Goal: Communication & Community: Ask a question

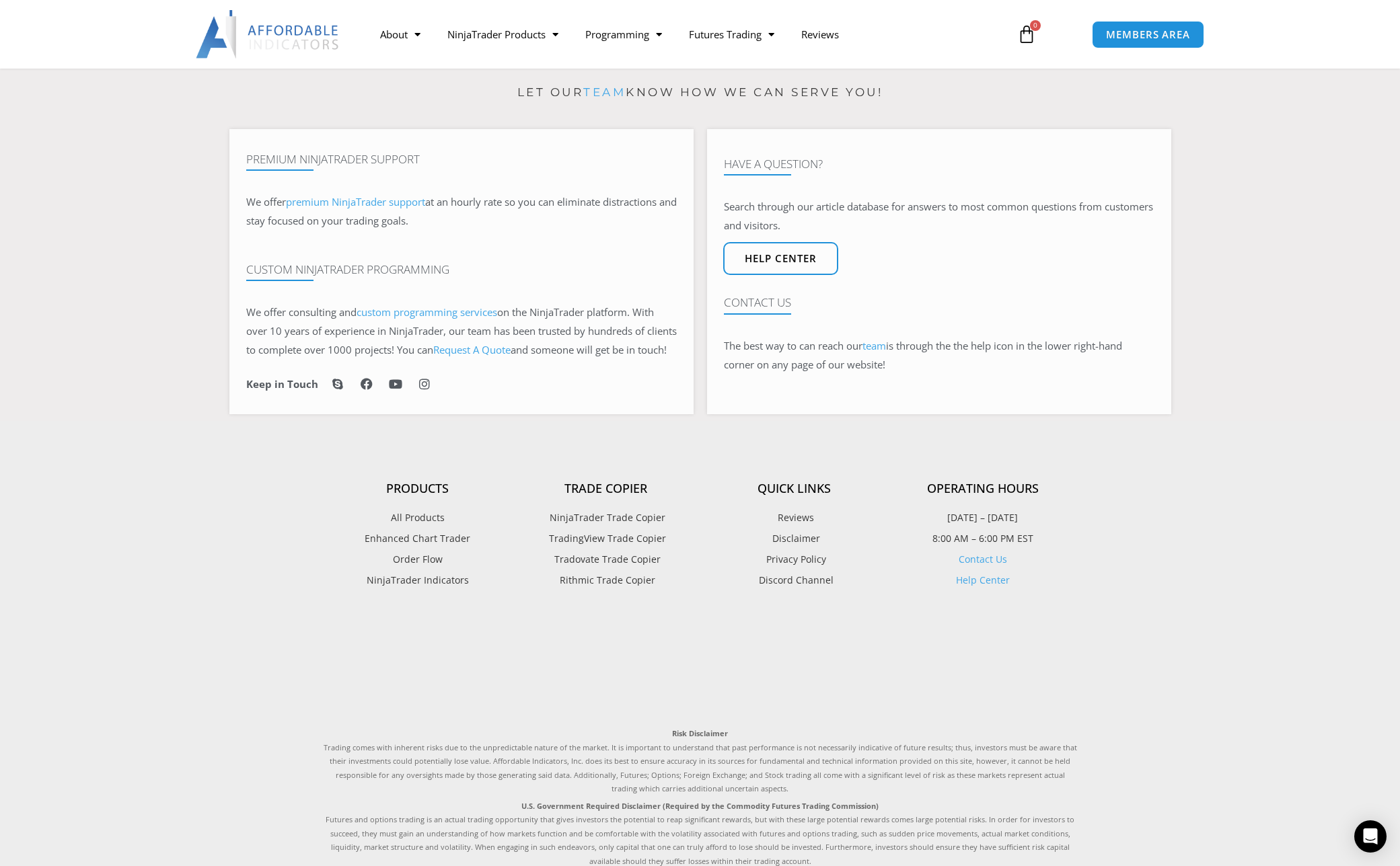
scroll to position [958, 0]
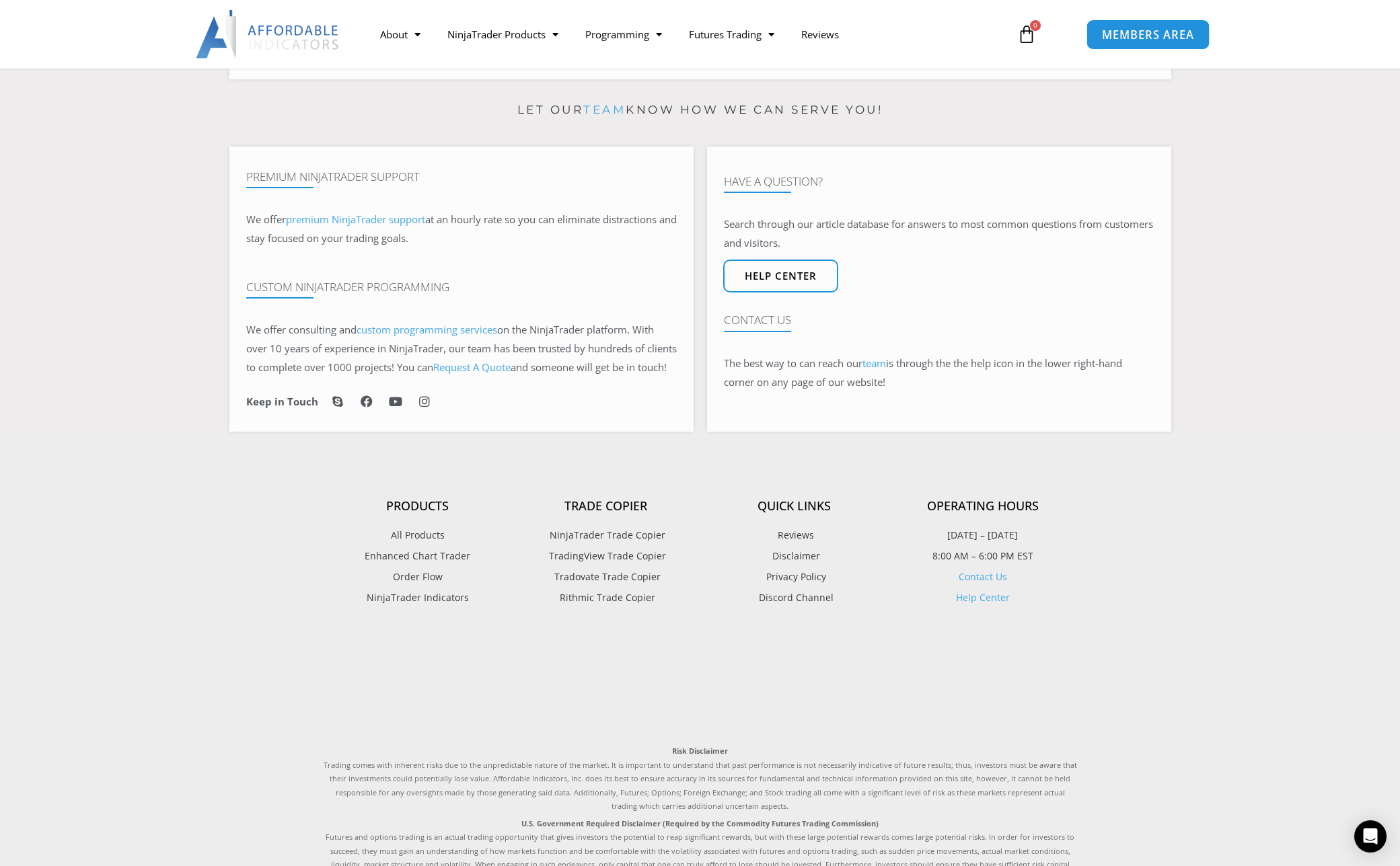
click at [1112, 32] on span "MEMBERS AREA" at bounding box center [1148, 34] width 93 height 11
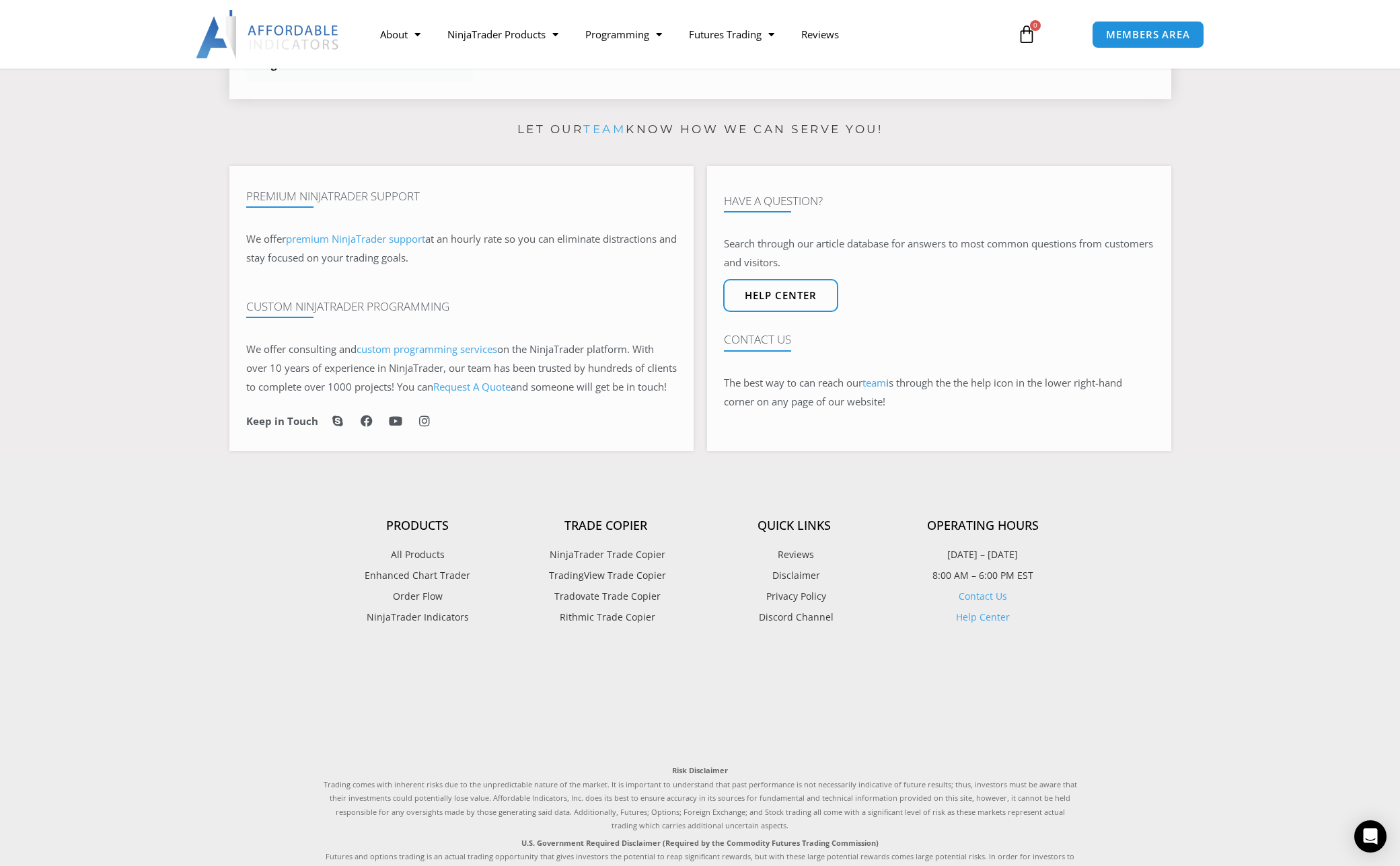
scroll to position [970, 0]
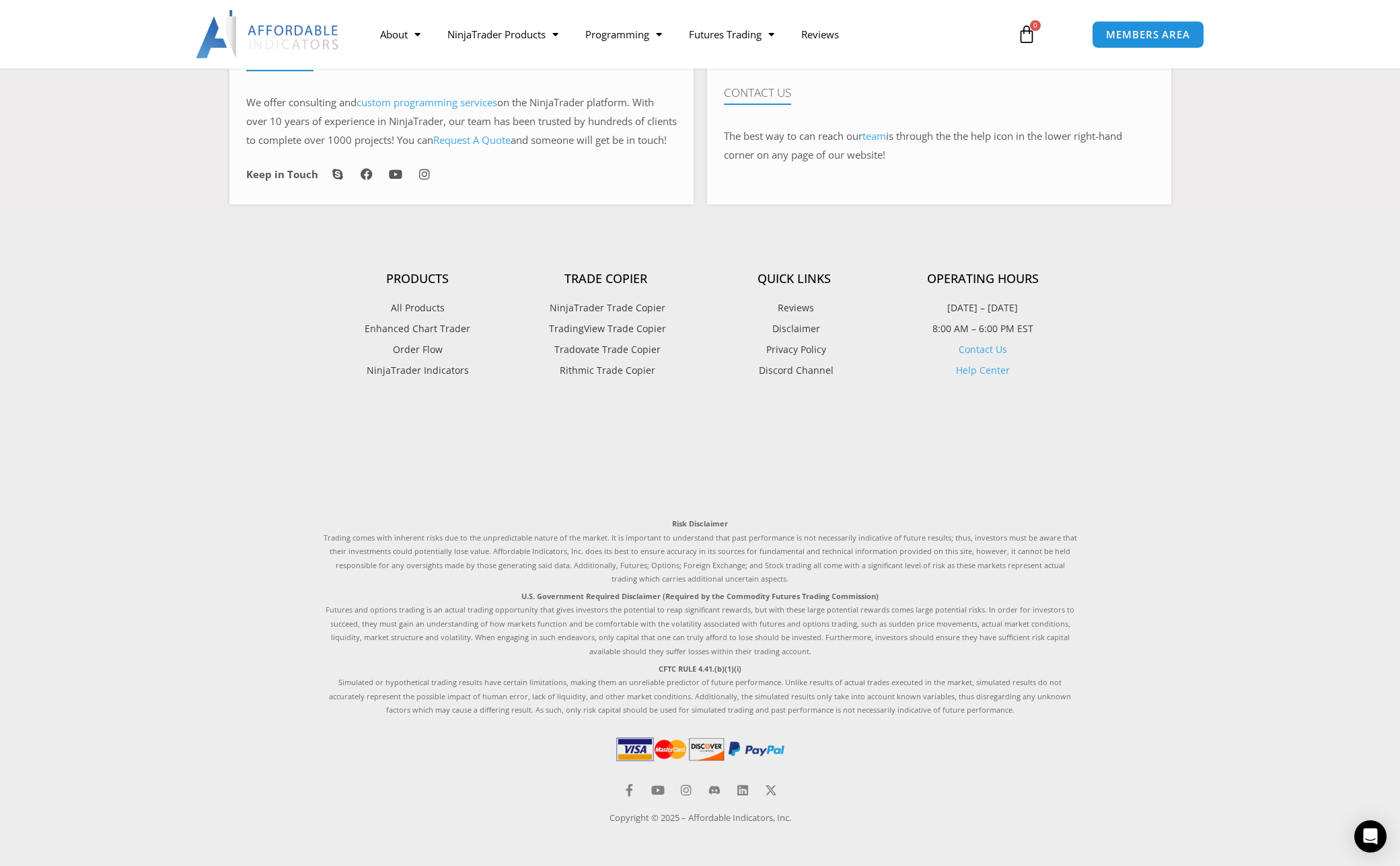
click at [974, 346] on link "Contact Us" at bounding box center [983, 349] width 49 height 12
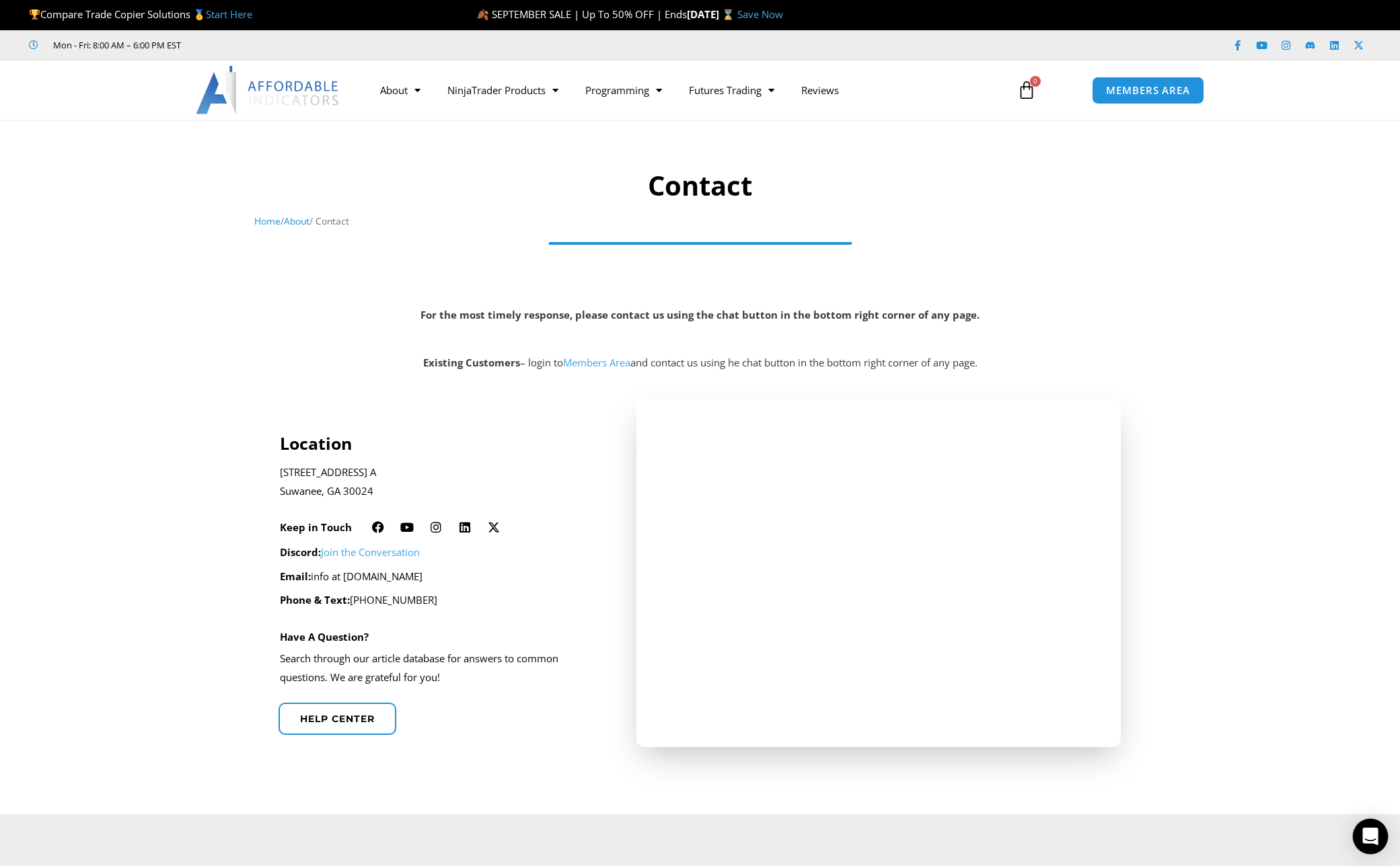
click at [1370, 837] on icon "Open Intercom Messenger" at bounding box center [1370, 836] width 15 height 17
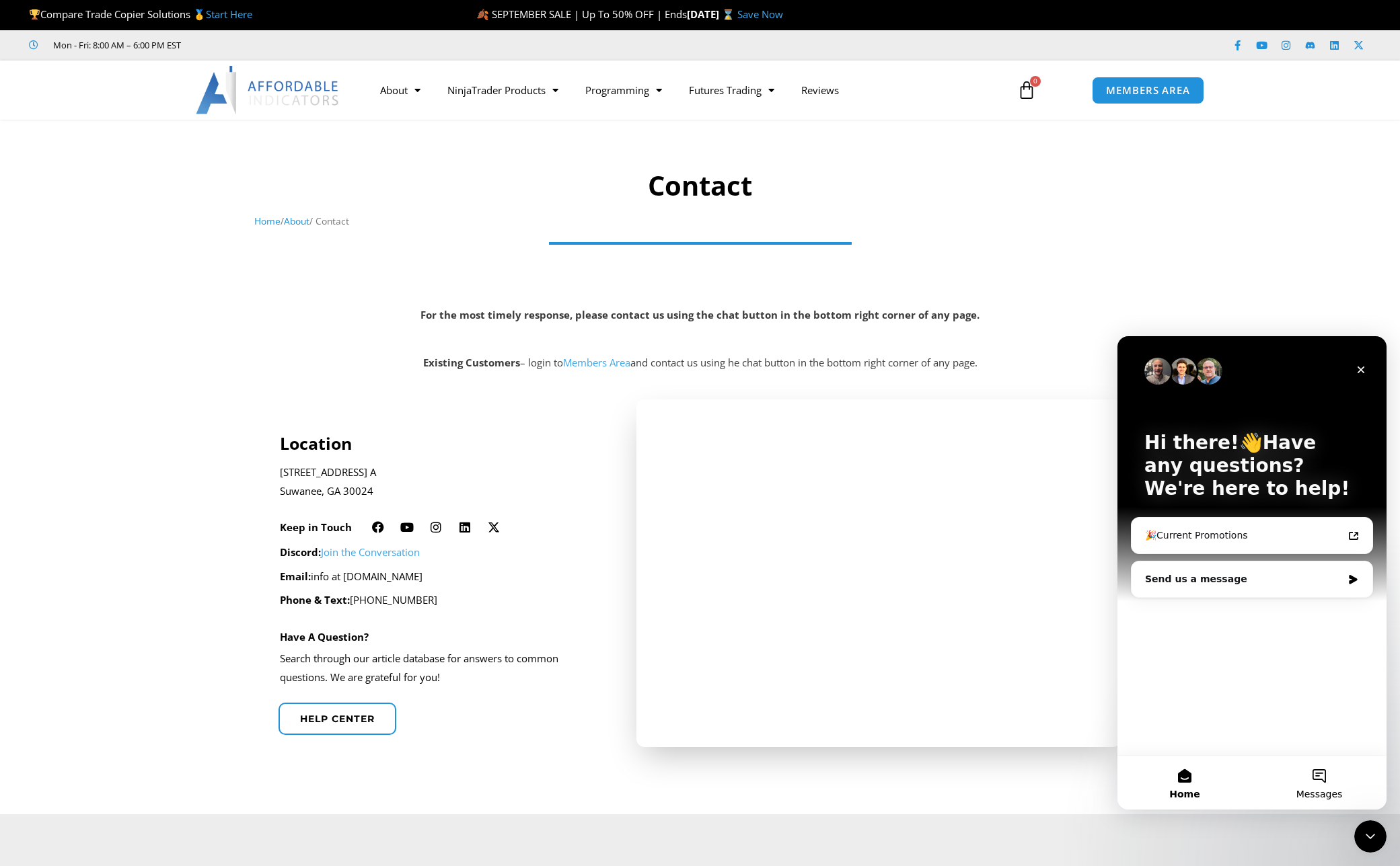
click at [1319, 785] on button "Messages" at bounding box center [1319, 783] width 135 height 53
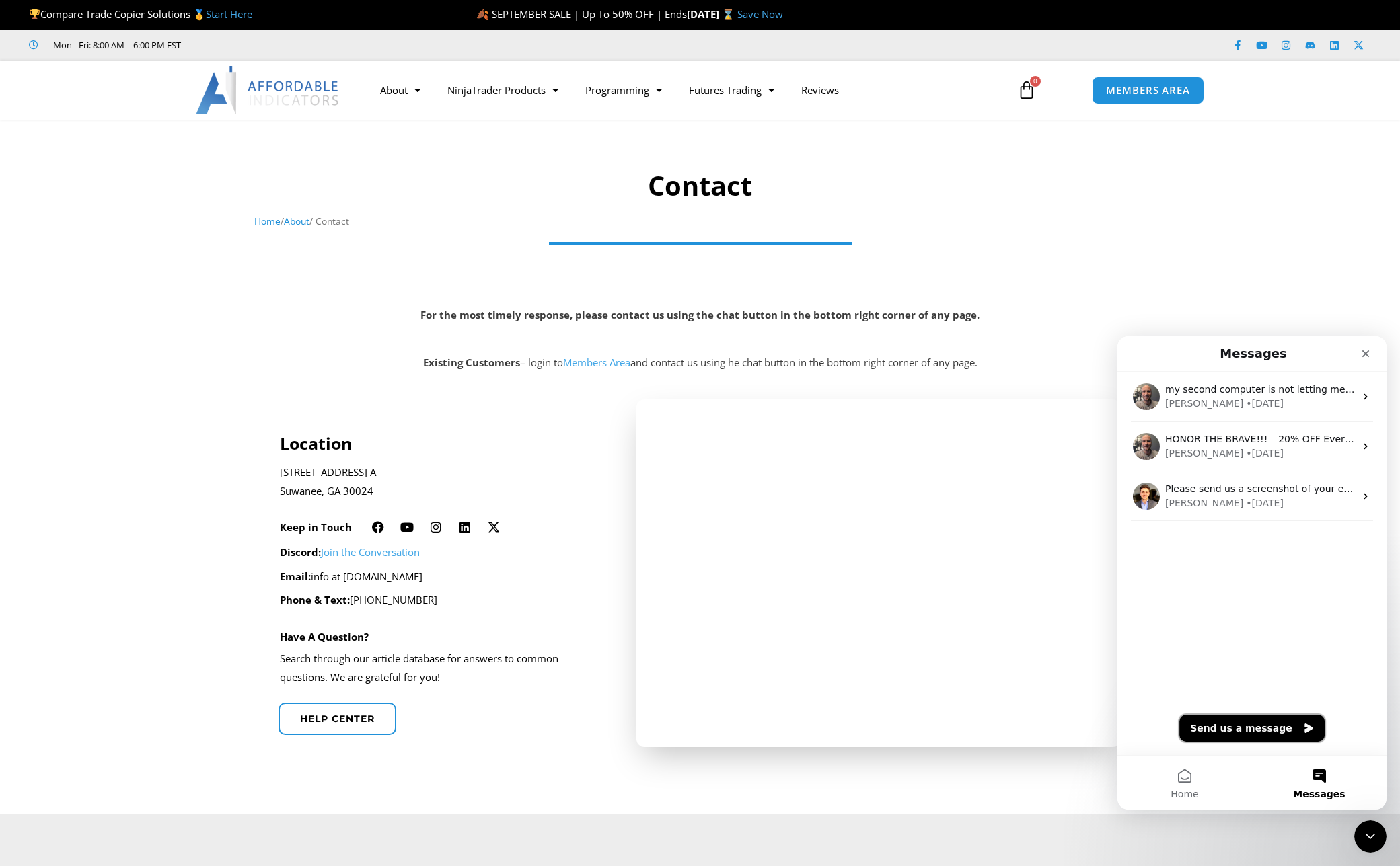
click at [1233, 729] on button "Send us a message" at bounding box center [1252, 729] width 145 height 27
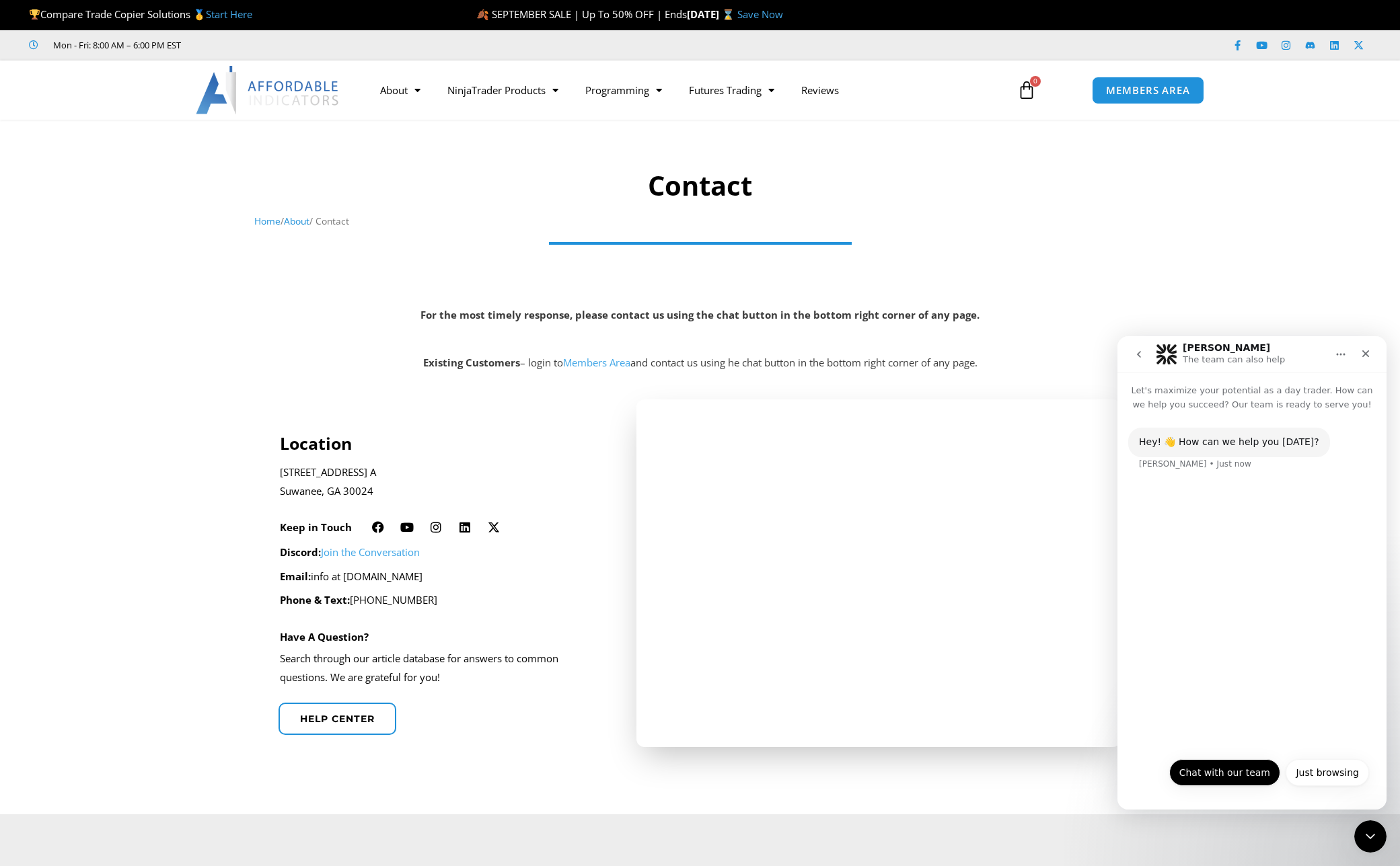
click at [1236, 779] on button "Chat with our team" at bounding box center [1224, 772] width 111 height 27
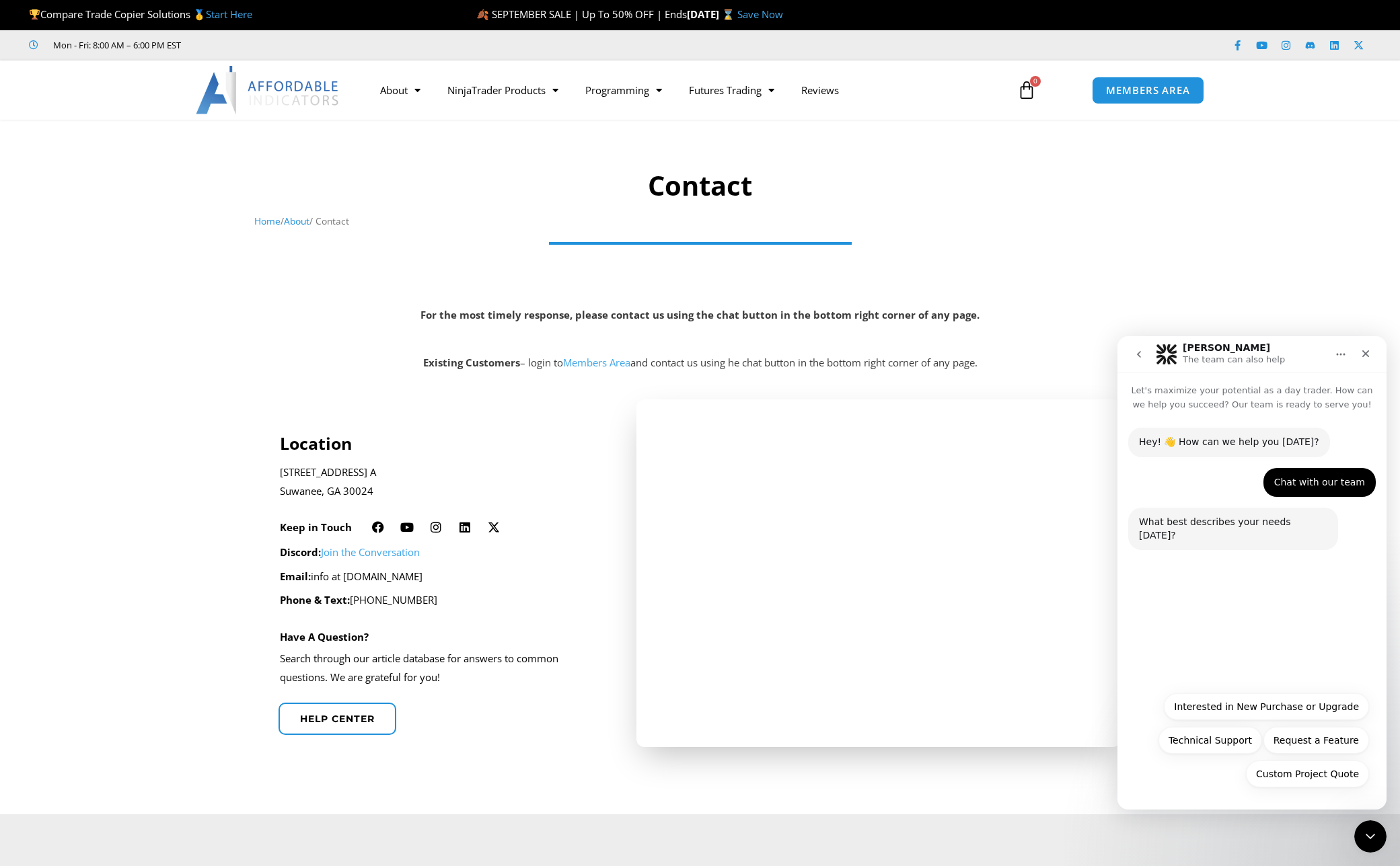
click at [1184, 659] on div "Hey! 👋 How can we help you [DATE]? [PERSON_NAME] • Just now Chat with our team …" at bounding box center [1252, 548] width 269 height 273
click at [1180, 635] on div "Hey! 👋 How can we help you [DATE]? [PERSON_NAME] • Just now Chat with our team …" at bounding box center [1252, 548] width 269 height 273
click at [1257, 614] on div "Hey! 👋 How can we help you [DATE]? [PERSON_NAME] • Just now Chat with our team …" at bounding box center [1252, 548] width 269 height 273
click at [1293, 536] on div "What best describes your needs [DATE]? [PERSON_NAME] • Just now" at bounding box center [1233, 529] width 210 height 42
click at [1172, 743] on button "Technical Support" at bounding box center [1210, 741] width 103 height 27
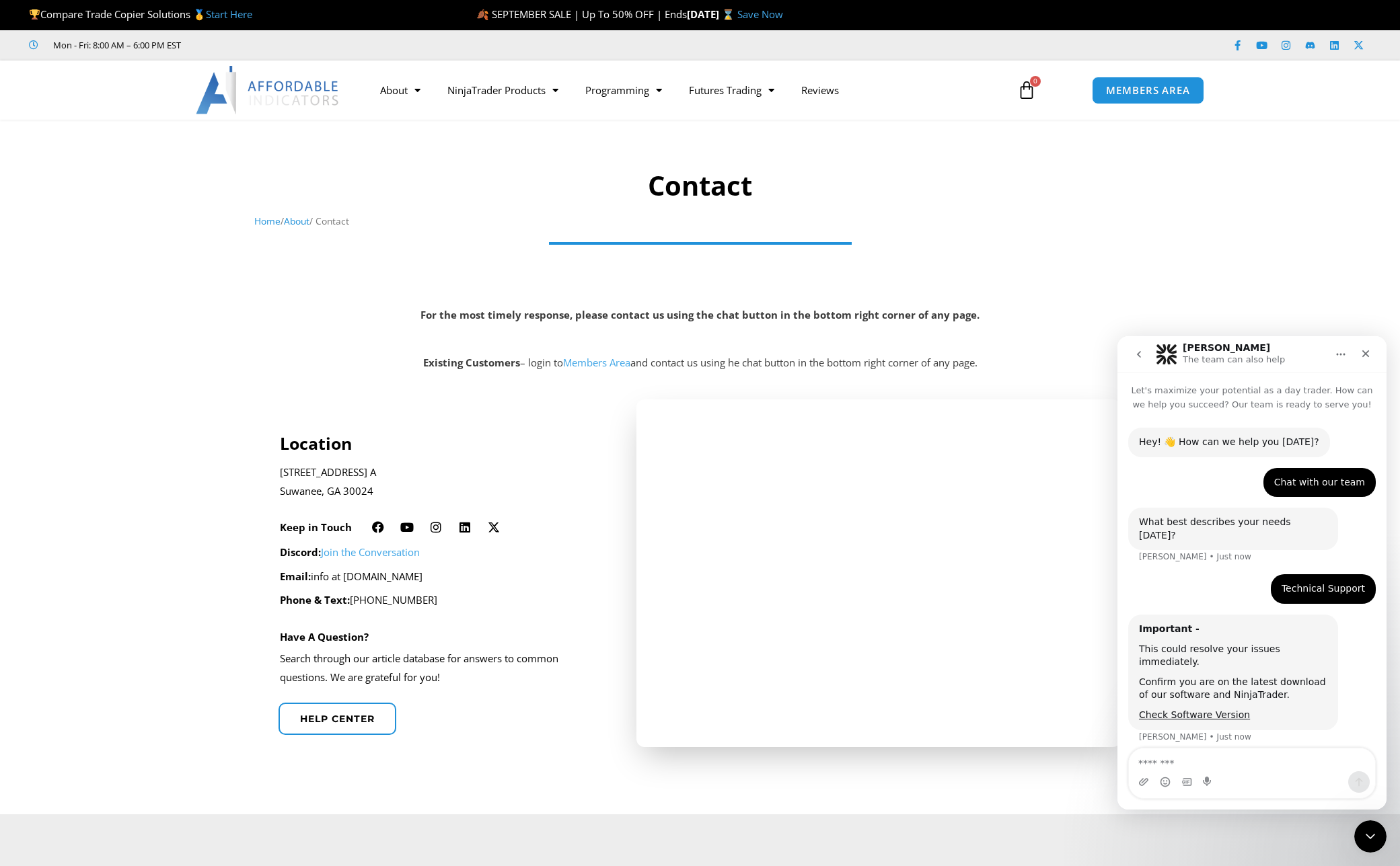
click at [1203, 764] on textarea "Message…" at bounding box center [1252, 760] width 246 height 23
type textarea "**********"
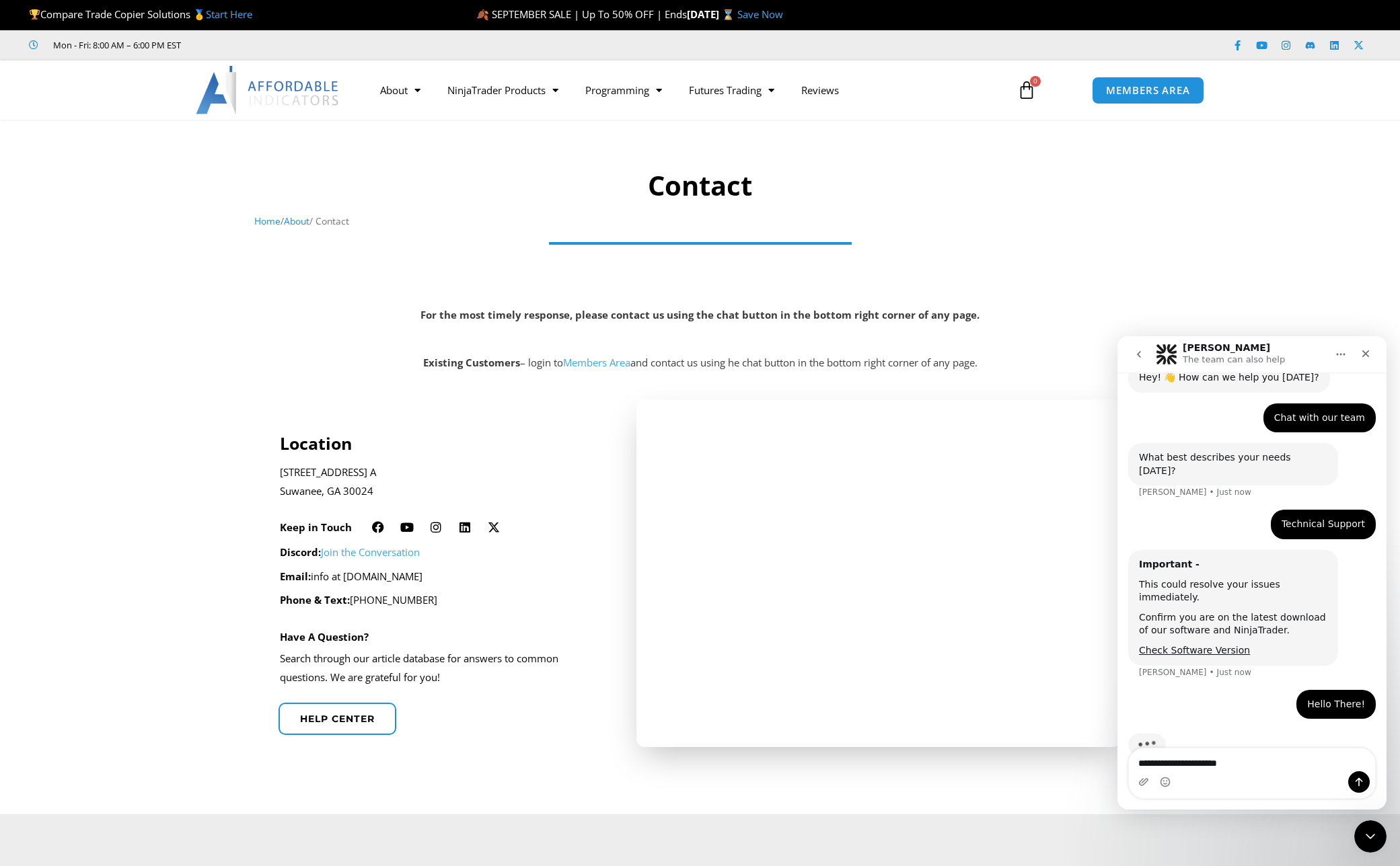
scroll to position [67, 0]
type textarea "**********"
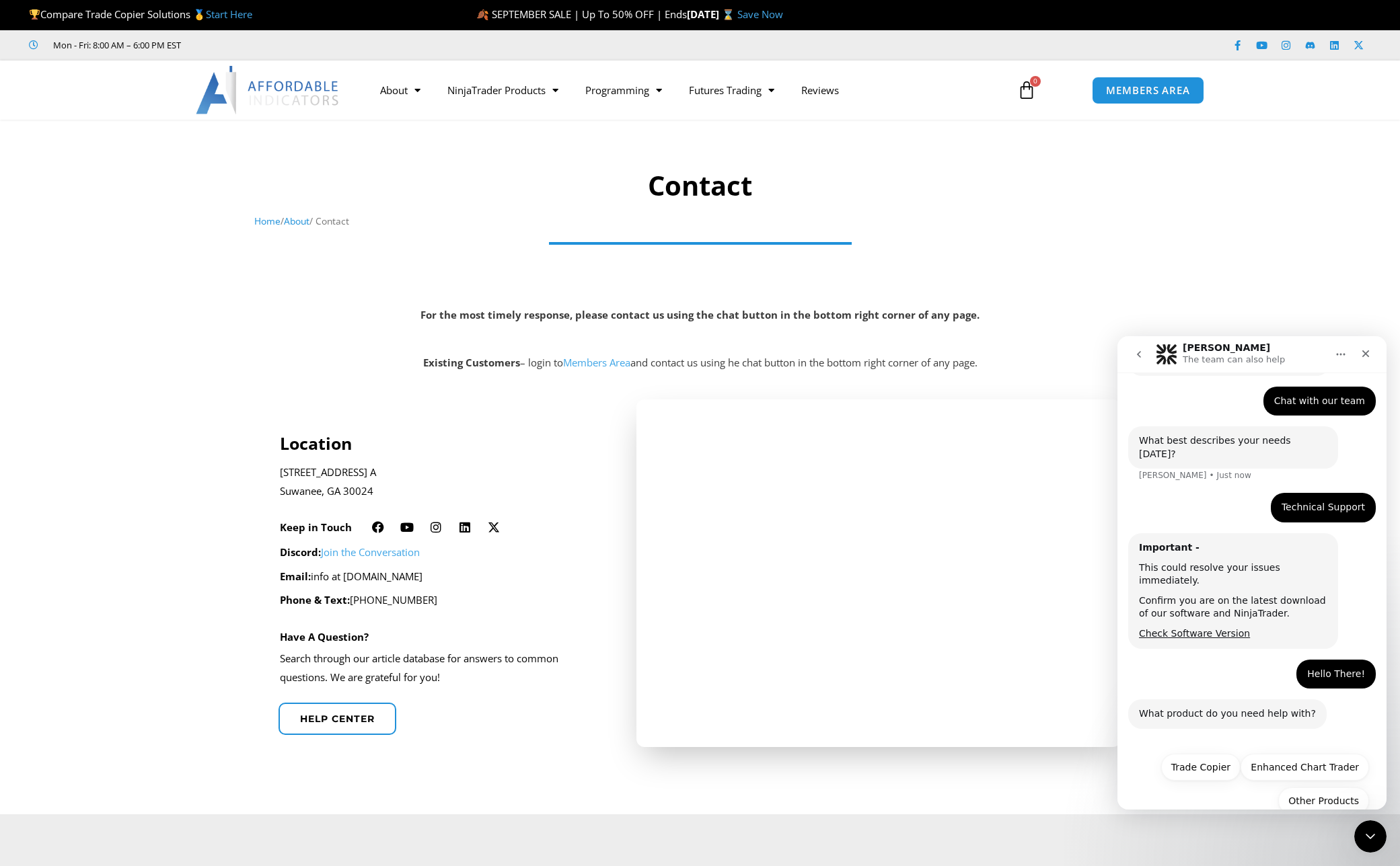
scroll to position [82, 0]
click at [1313, 787] on button "Other Products" at bounding box center [1324, 800] width 91 height 27
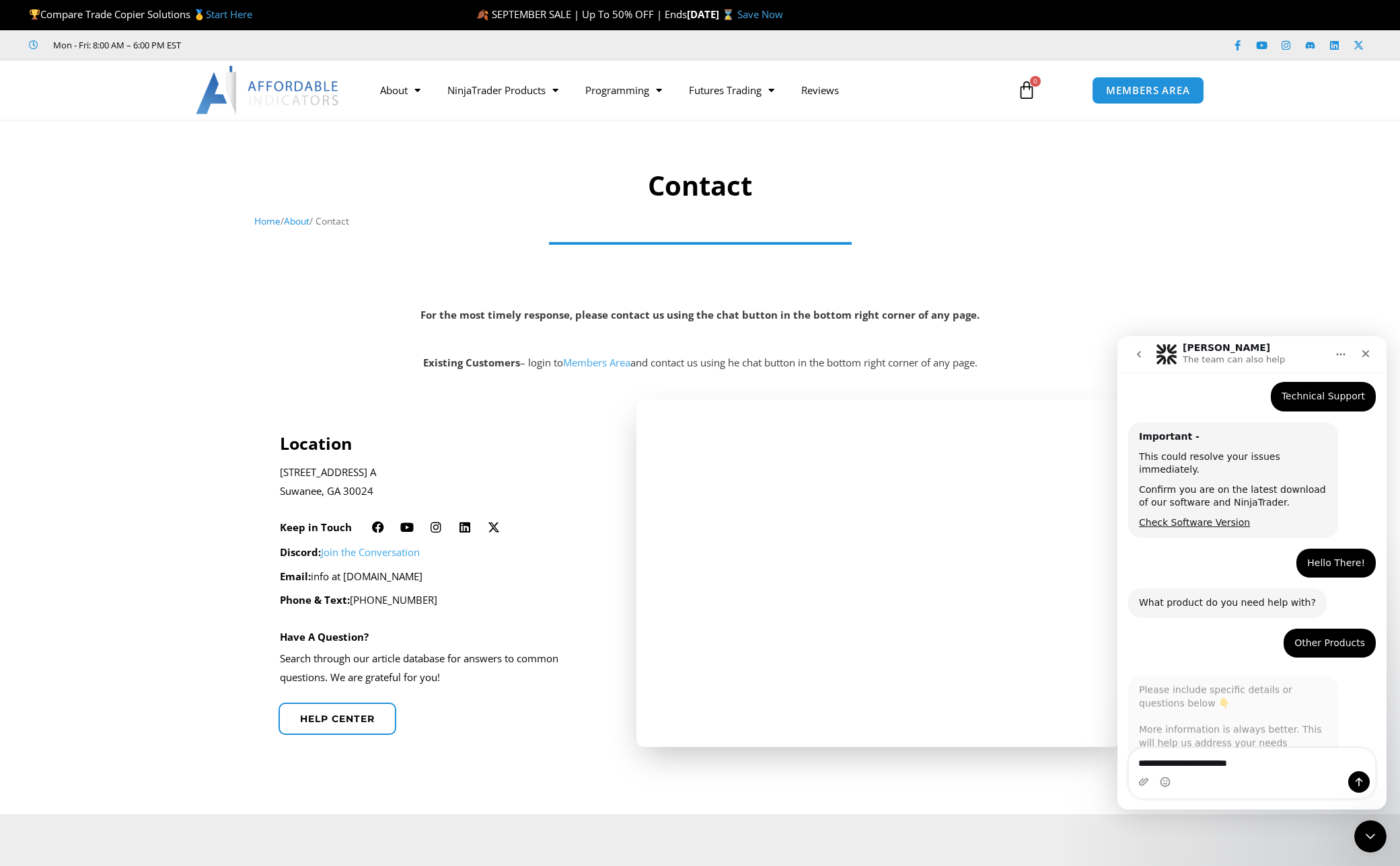
scroll to position [197, 0]
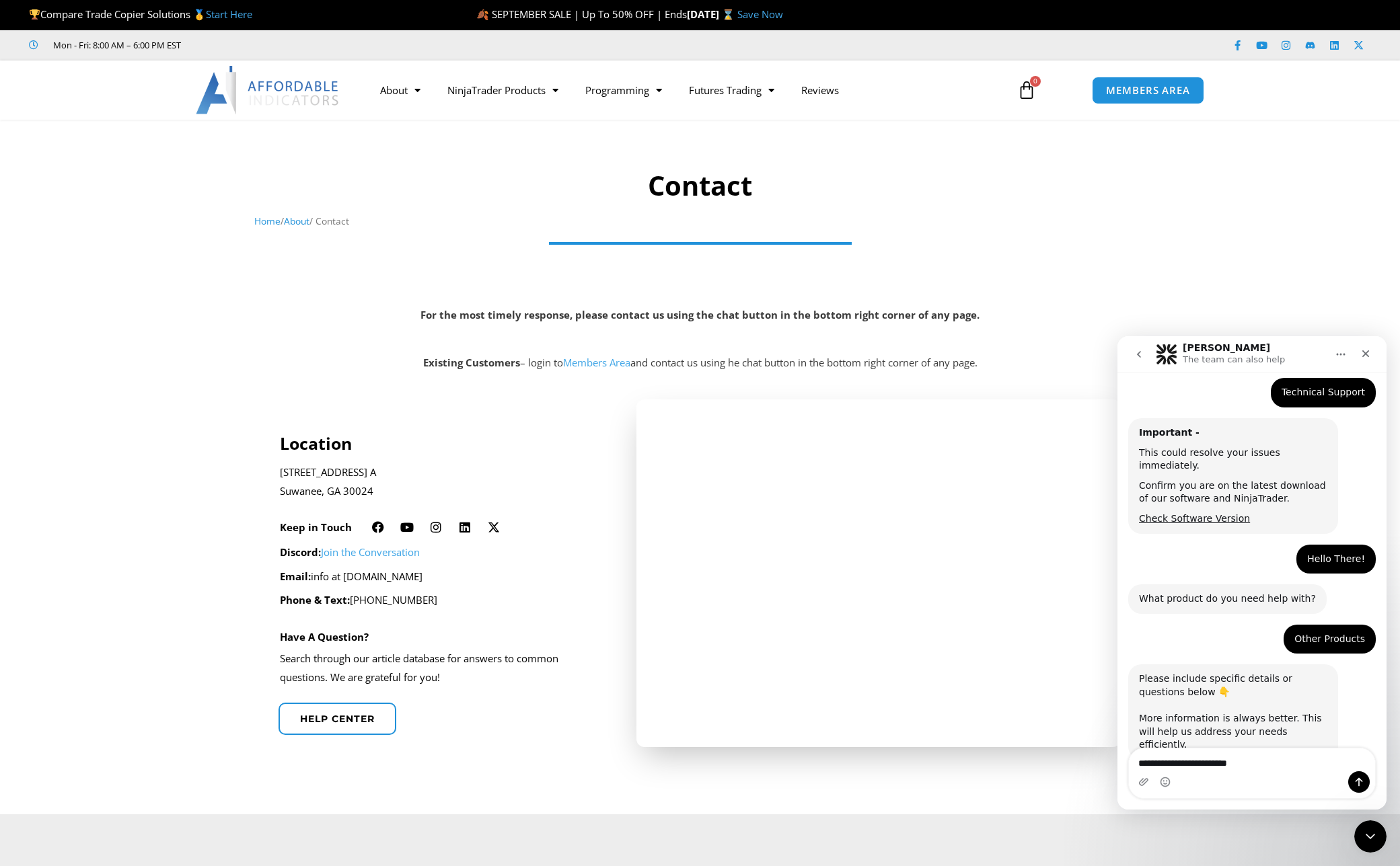
click at [1141, 356] on icon "go back" at bounding box center [1138, 354] width 11 height 11
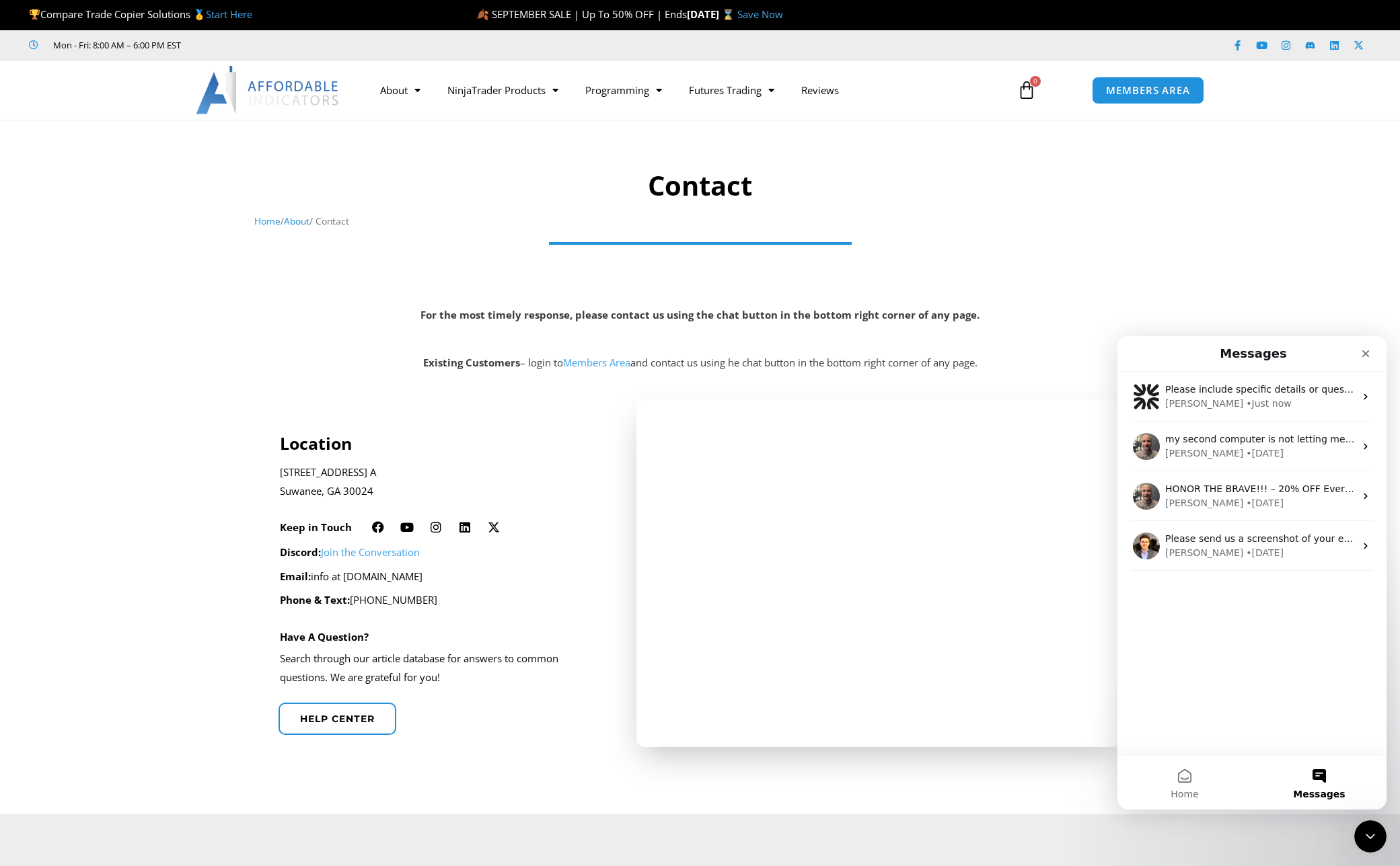
scroll to position [0, 0]
click at [1246, 449] on div "• [DATE]" at bounding box center [1264, 454] width 37 height 14
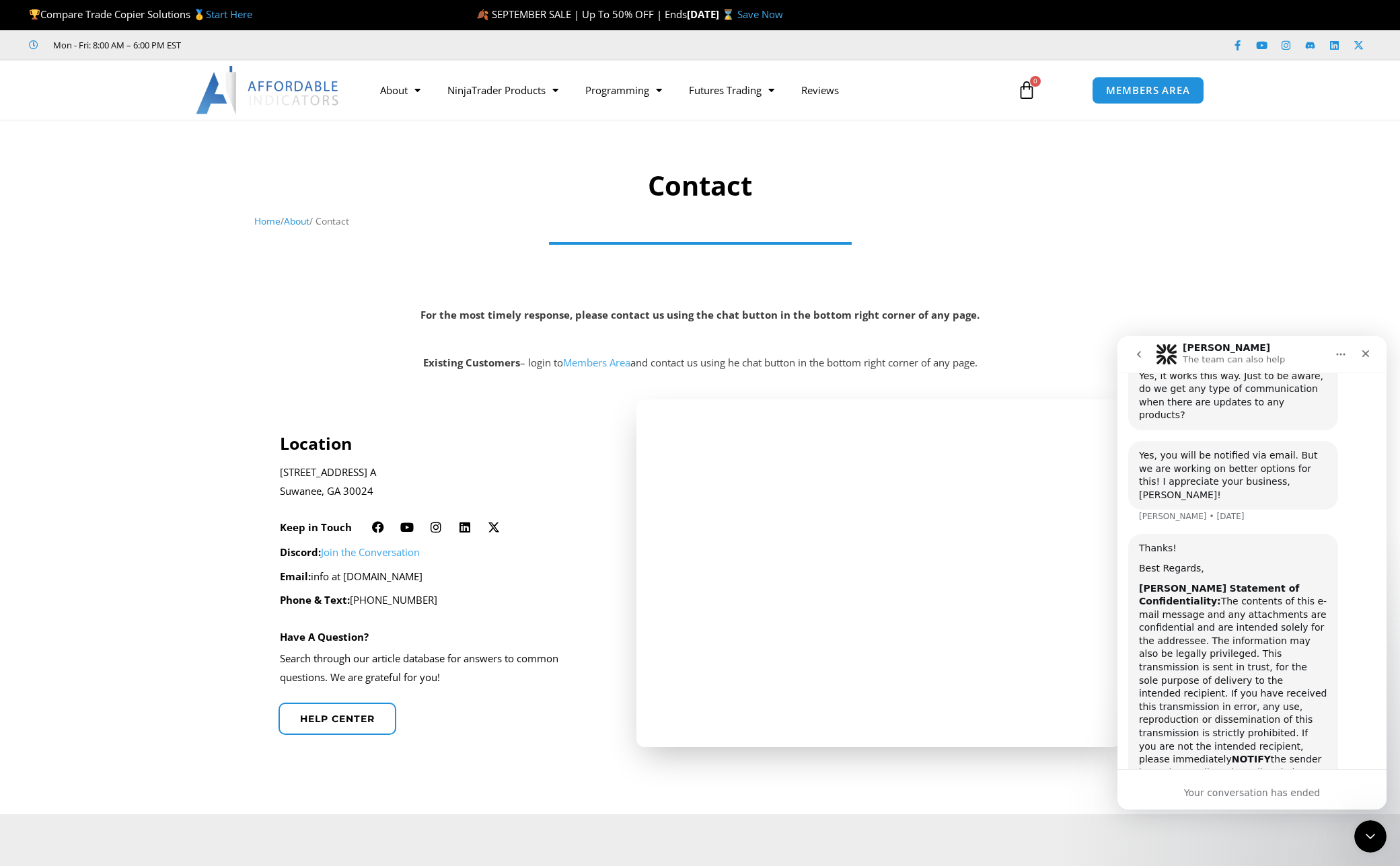
scroll to position [2342, 0]
click at [1226, 784] on div "Your conversation has ended" at bounding box center [1252, 790] width 269 height 40
click at [1226, 795] on div "Your conversation has ended" at bounding box center [1252, 793] width 269 height 14
click at [1337, 356] on icon "Home" at bounding box center [1340, 354] width 11 height 11
click at [1347, 569] on div "Thanks! Best Regards, [PERSON_NAME] Statement of Confidentiality: The contents …" at bounding box center [1251, 676] width 247 height 290
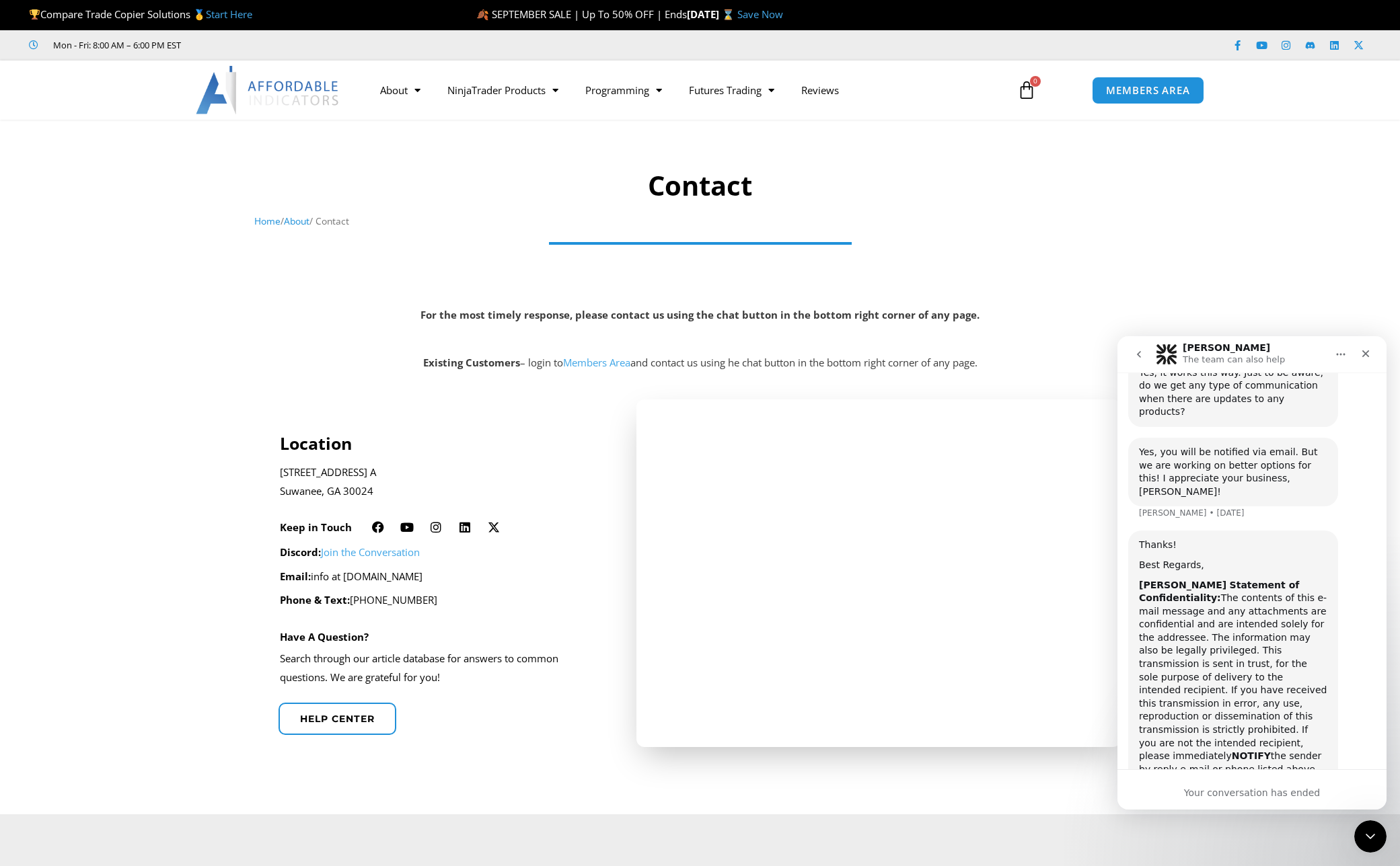
click at [1141, 353] on icon "go back" at bounding box center [1138, 354] width 11 height 11
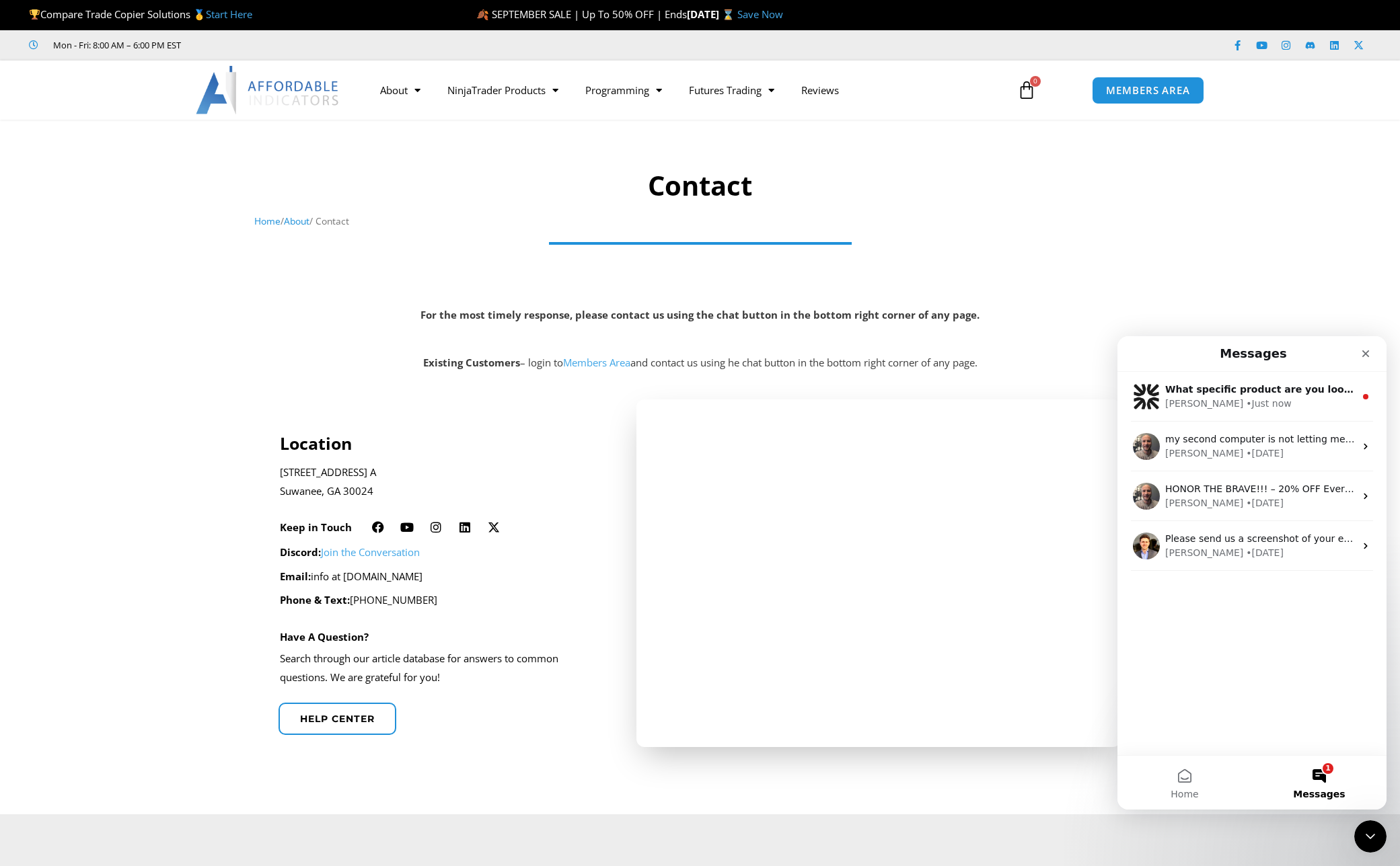
click at [1305, 770] on button "1 Messages" at bounding box center [1319, 783] width 135 height 53
click at [1316, 771] on button "1 Messages" at bounding box center [1319, 783] width 135 height 53
click at [1316, 779] on button "1 Messages" at bounding box center [1319, 783] width 135 height 53
click at [1315, 793] on span "Messages" at bounding box center [1319, 794] width 52 height 10
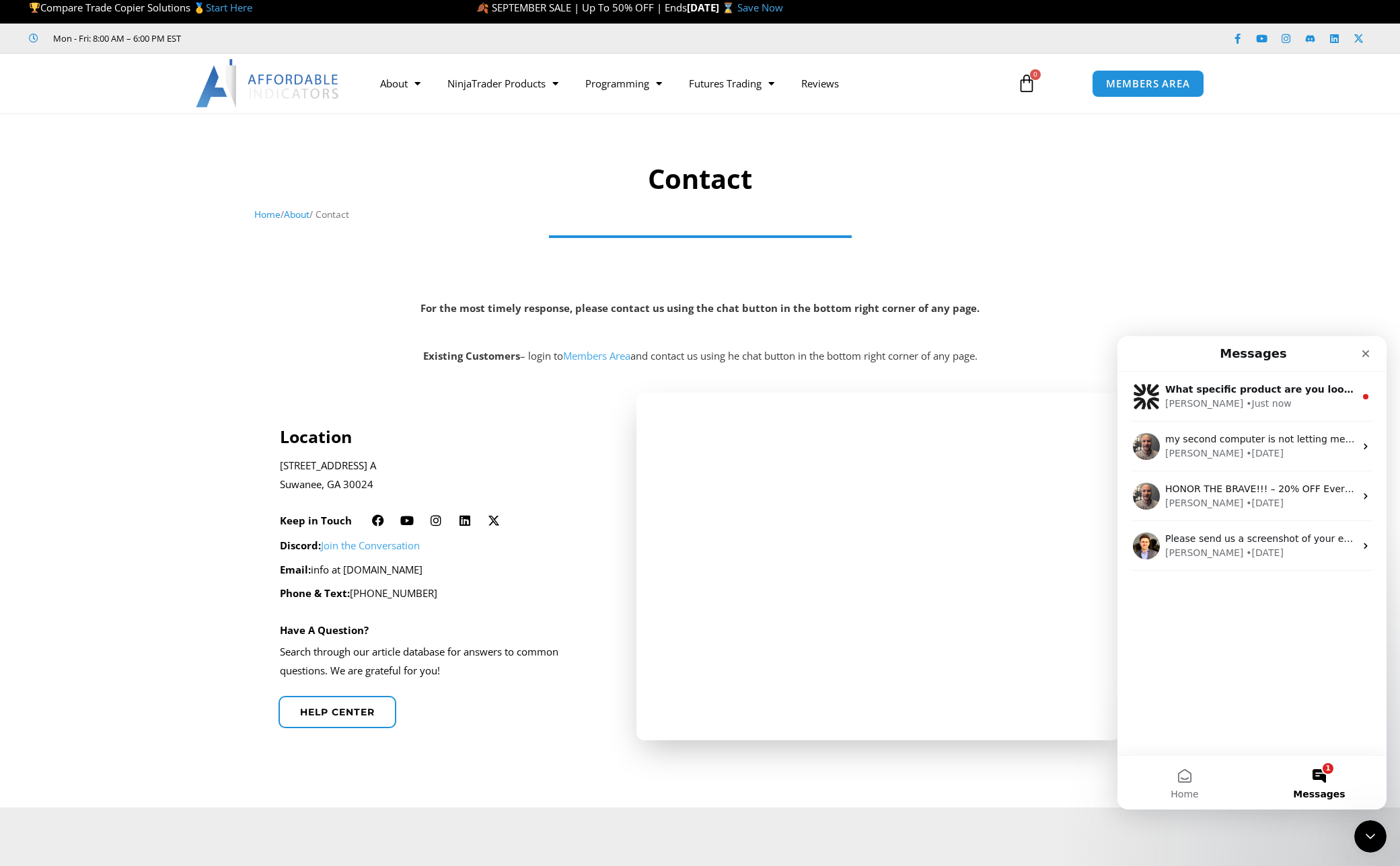
click at [1320, 787] on button "1 Messages" at bounding box center [1319, 783] width 135 height 53
click at [1324, 779] on button "1 Messages" at bounding box center [1319, 783] width 135 height 53
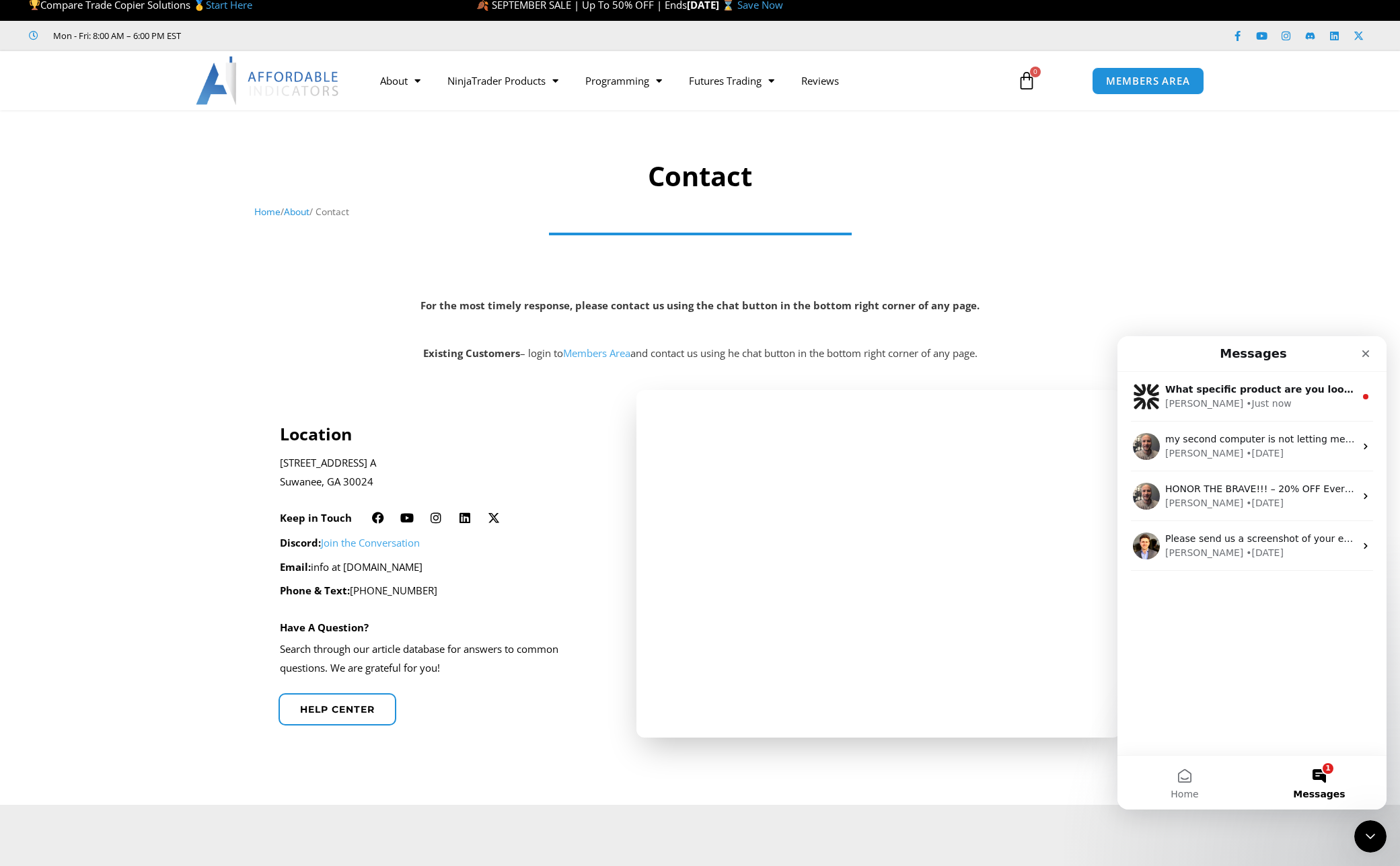
click at [1325, 778] on button "1 Messages" at bounding box center [1319, 783] width 135 height 53
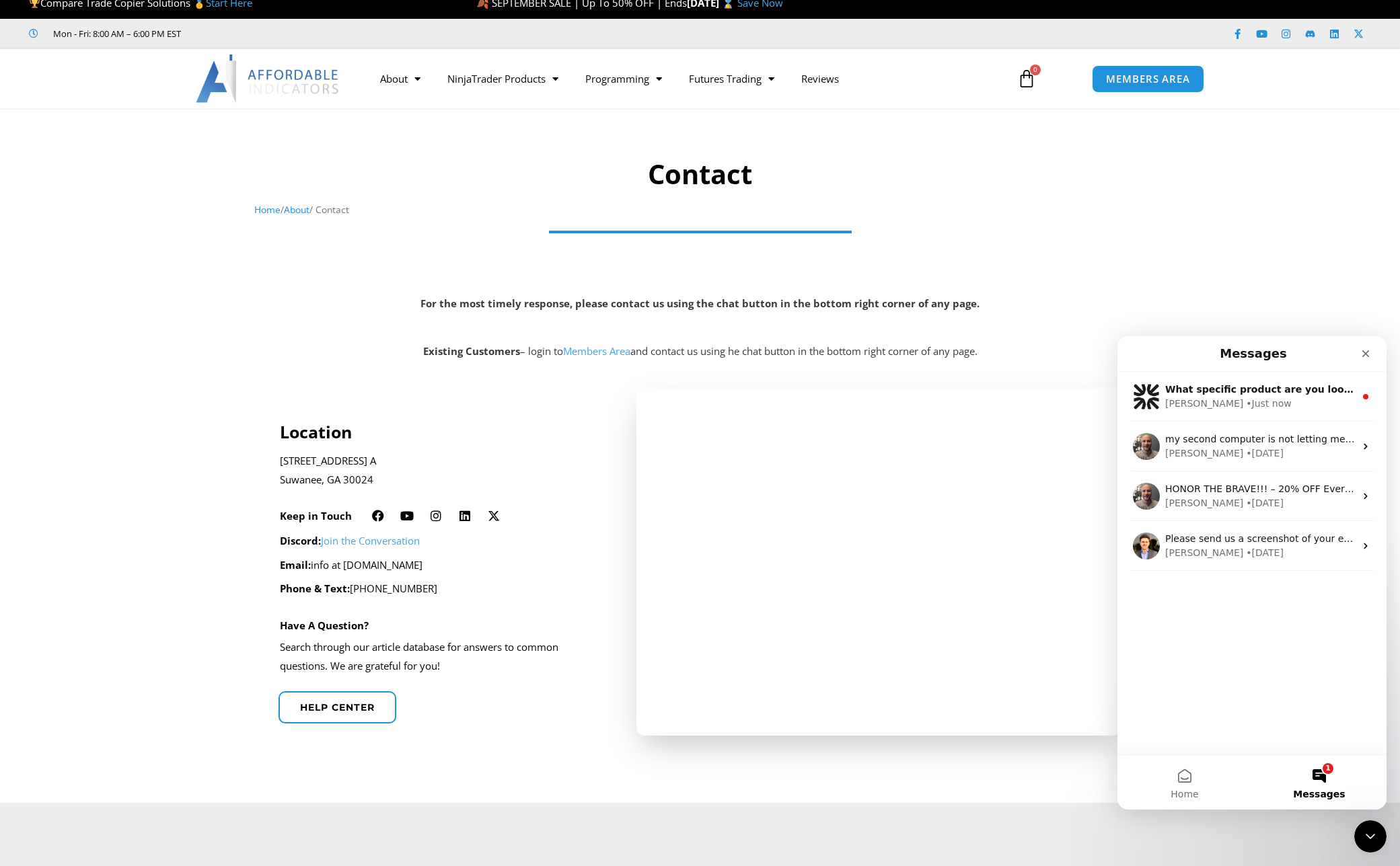
scroll to position [12, 0]
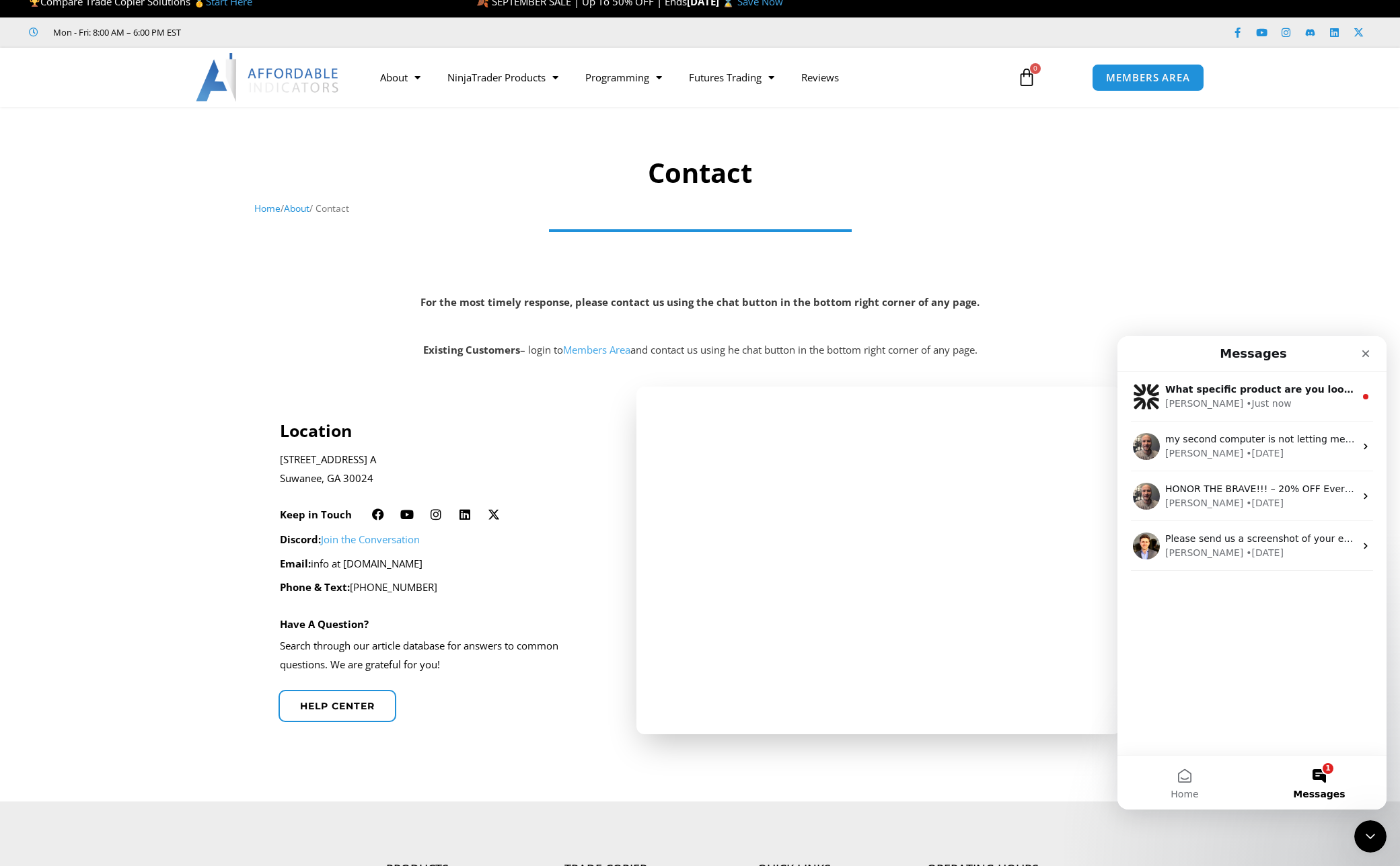
click at [1330, 778] on button "1 Messages" at bounding box center [1319, 783] width 135 height 53
click at [1326, 779] on button "1 Messages" at bounding box center [1319, 783] width 135 height 53
click at [1319, 779] on button "1 Messages" at bounding box center [1319, 783] width 135 height 53
click at [1180, 790] on span "Home" at bounding box center [1184, 794] width 28 height 10
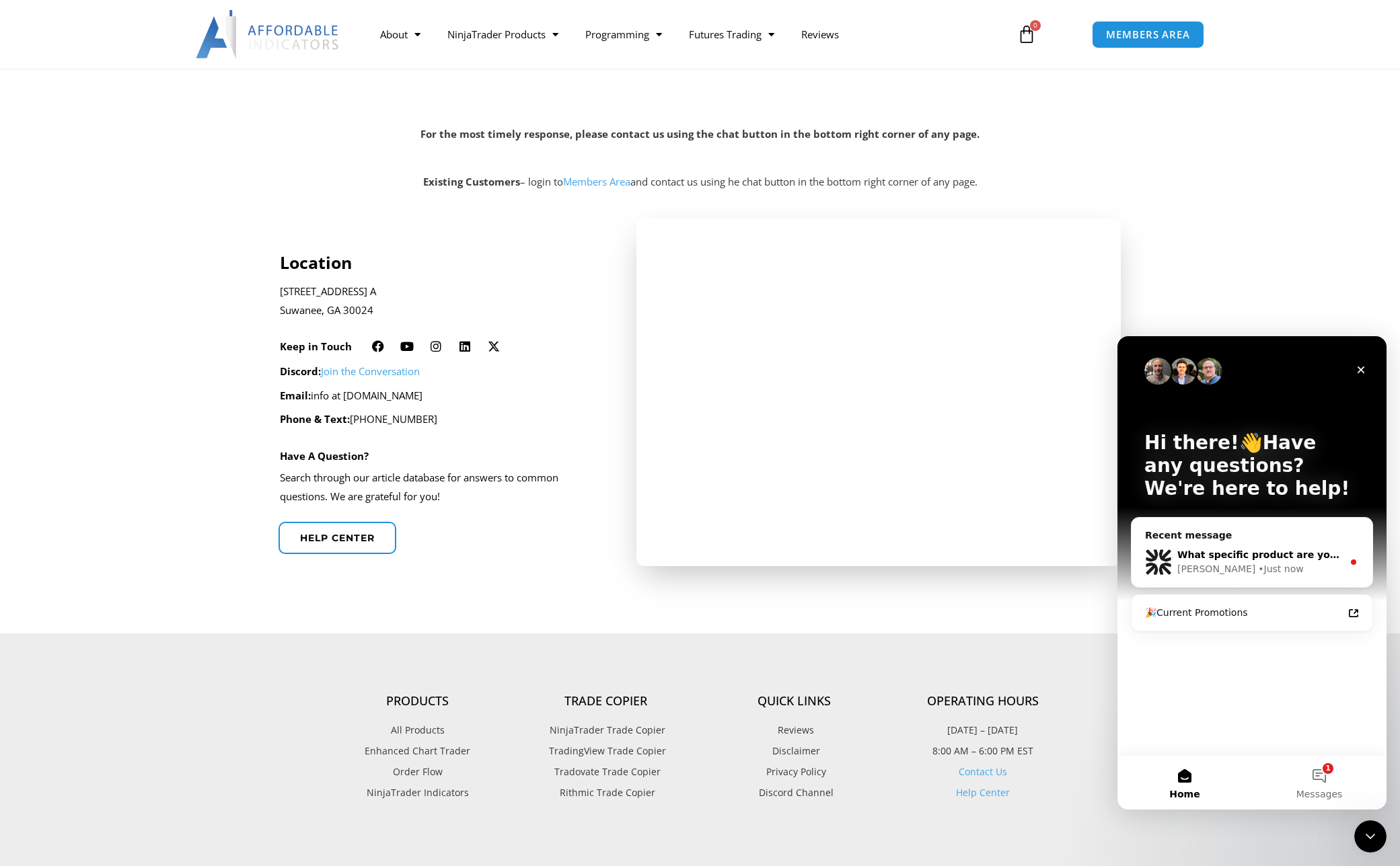
scroll to position [183, 0]
drag, startPoint x: 1256, startPoint y: 682, endPoint x: 1218, endPoint y: 690, distance: 38.8
click at [1255, 683] on div "Hi there!👋Have any questions? We're here to help! Recent message What specific …" at bounding box center [1252, 545] width 269 height 419
click at [1321, 773] on button "1 Messages" at bounding box center [1319, 783] width 135 height 53
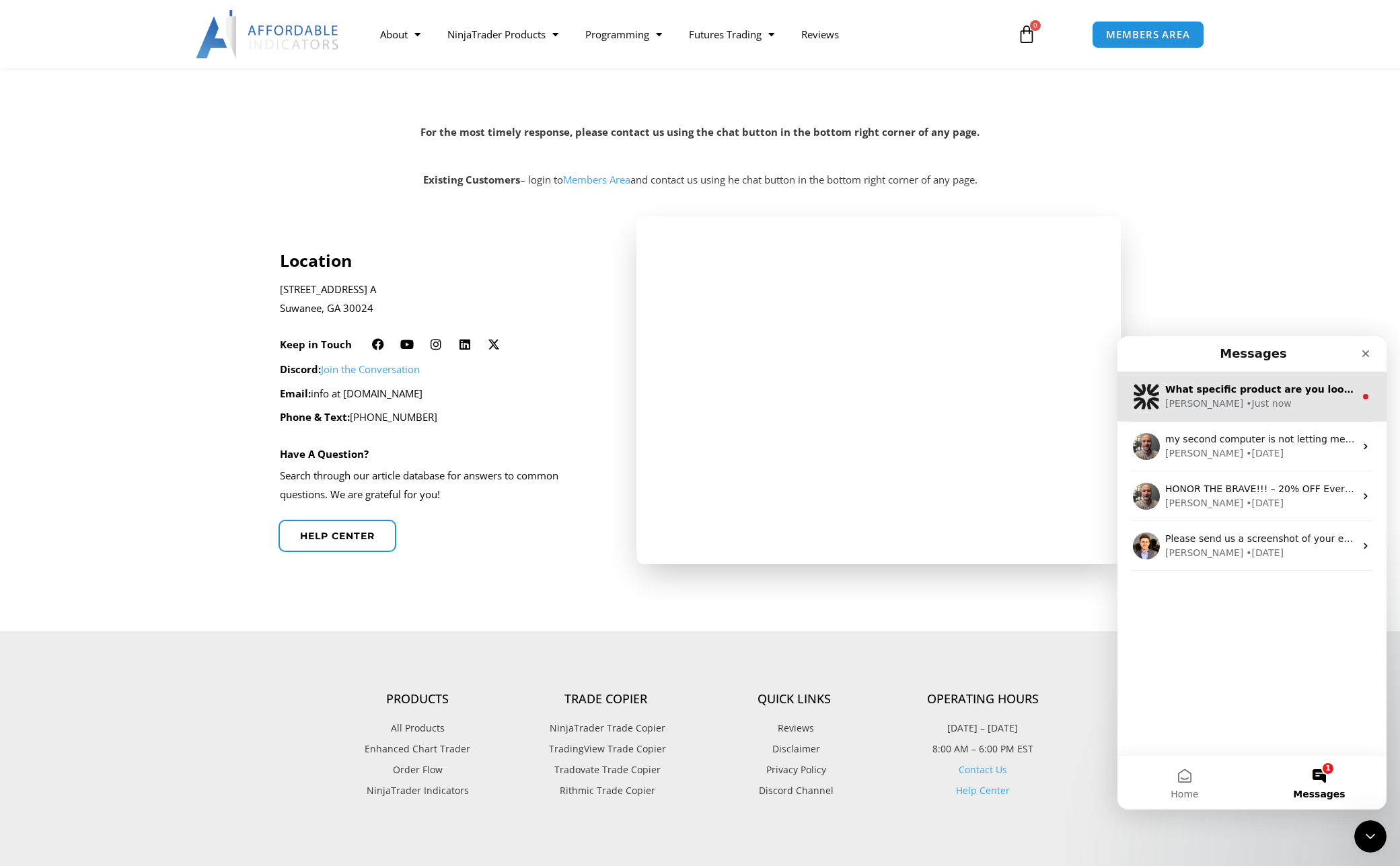
click at [1292, 403] on div "[PERSON_NAME] • Just now" at bounding box center [1260, 404] width 190 height 14
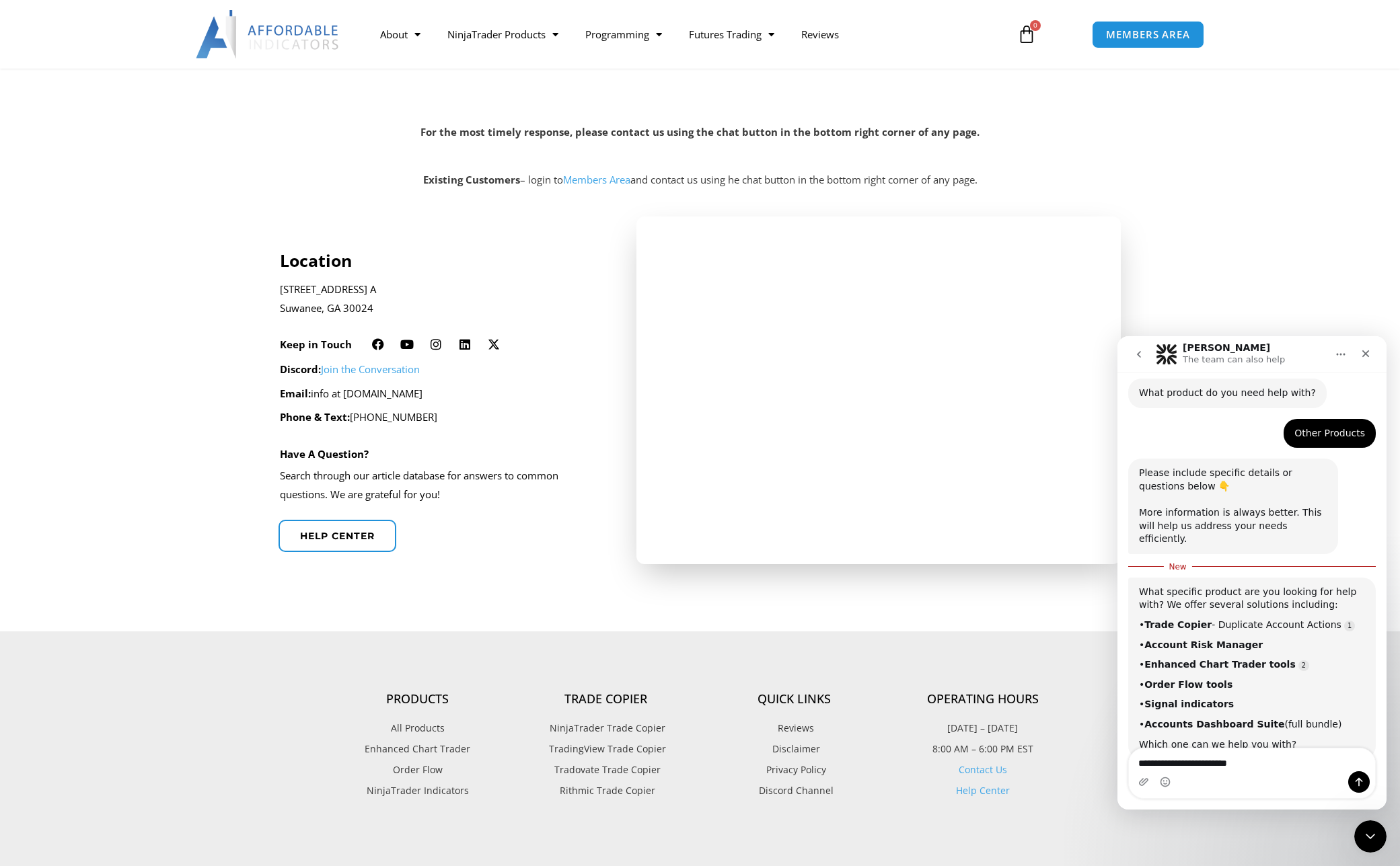
scroll to position [388, 0]
click at [1252, 764] on textarea "**********" at bounding box center [1252, 760] width 246 height 23
type textarea "**********"
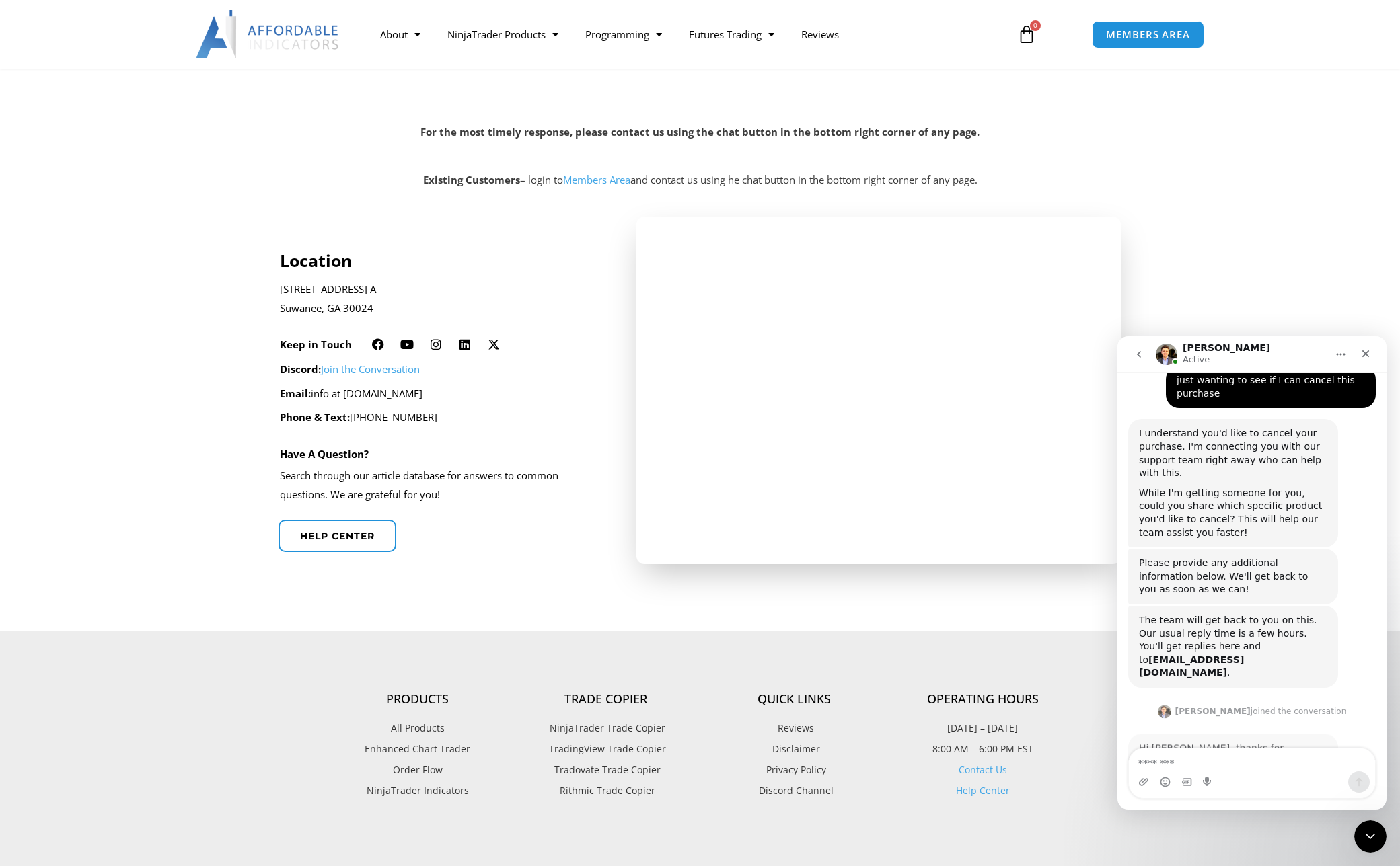
scroll to position [770, 0]
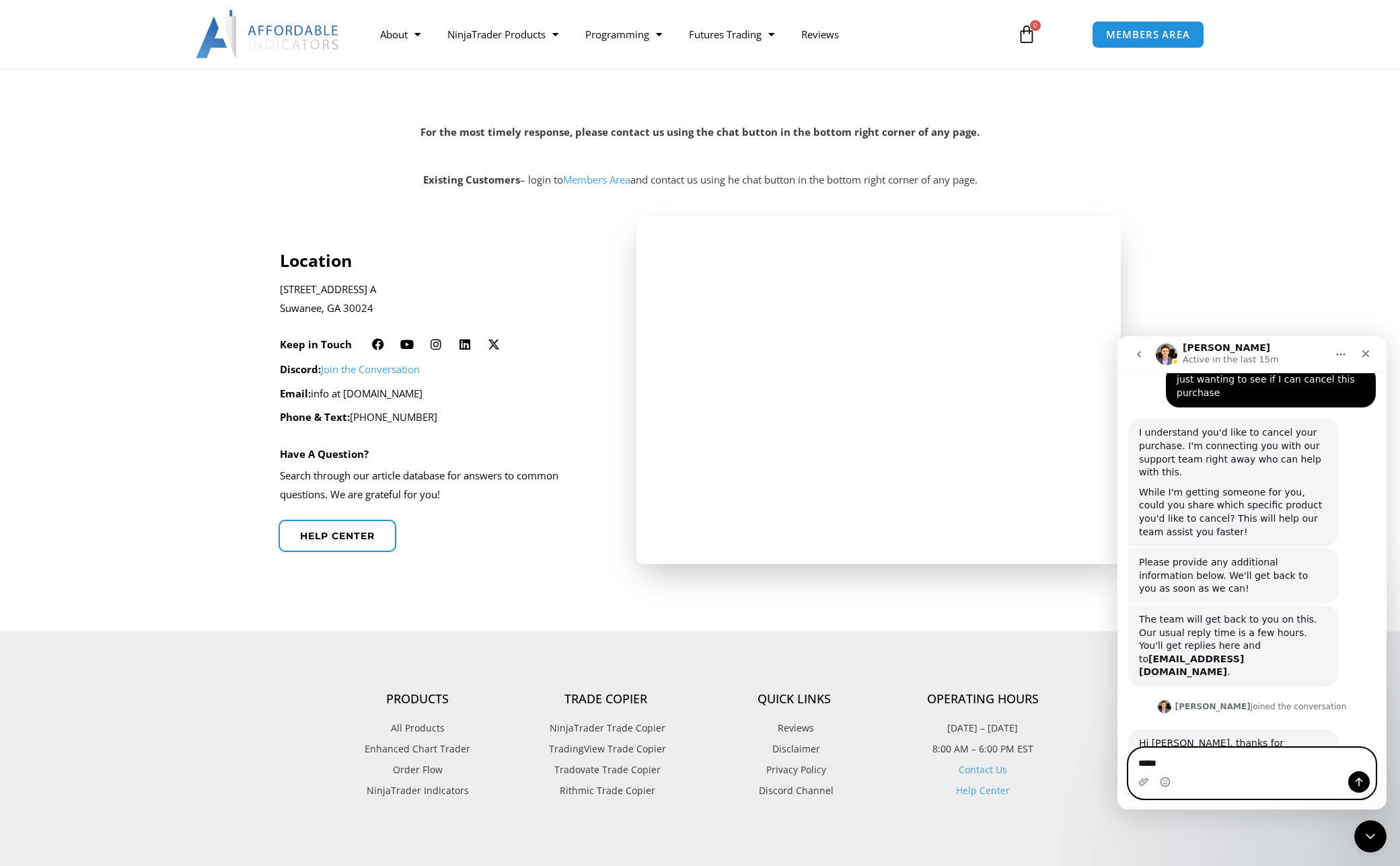
type textarea "*****"
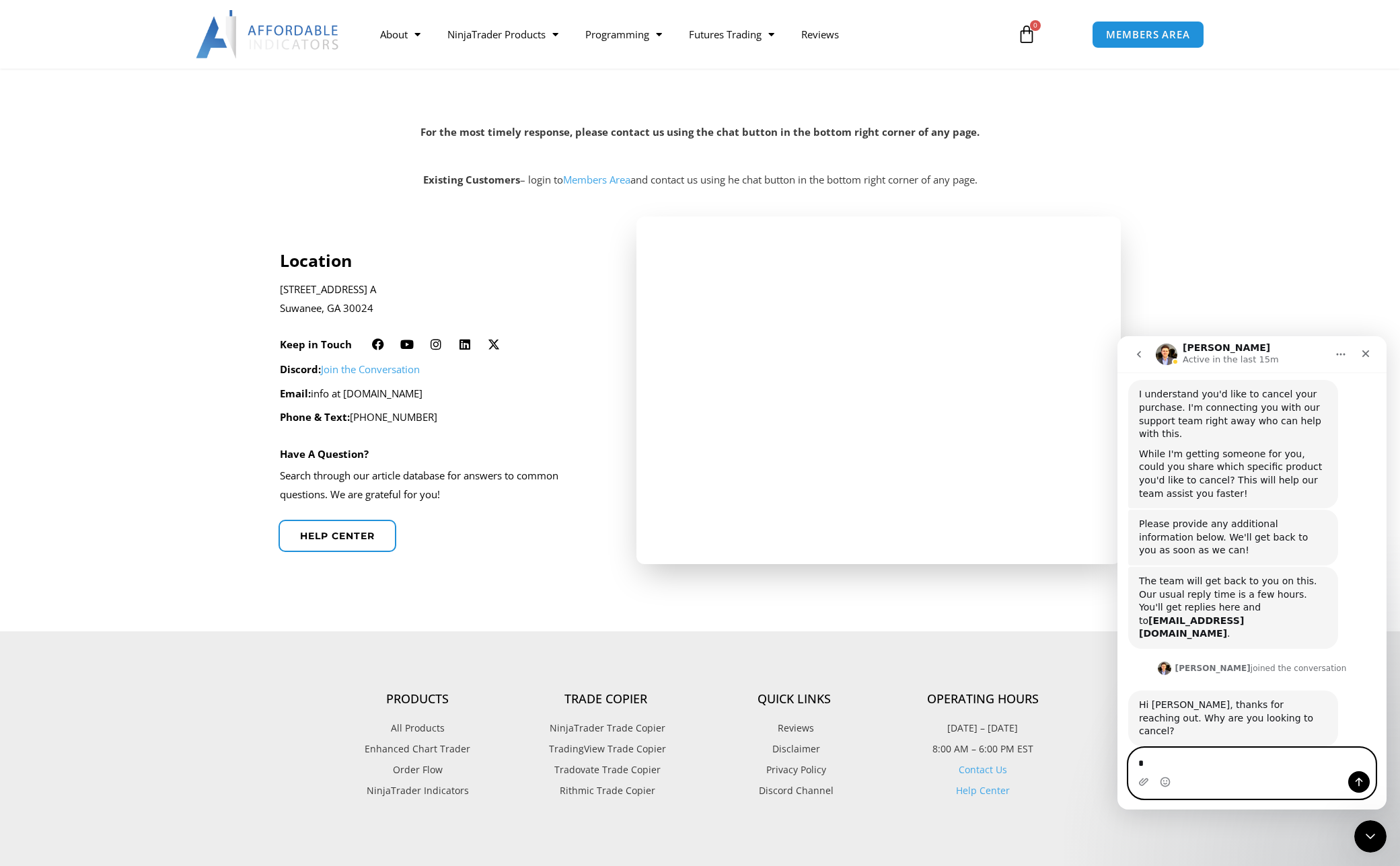
scroll to position [810, 0]
type textarea "*"
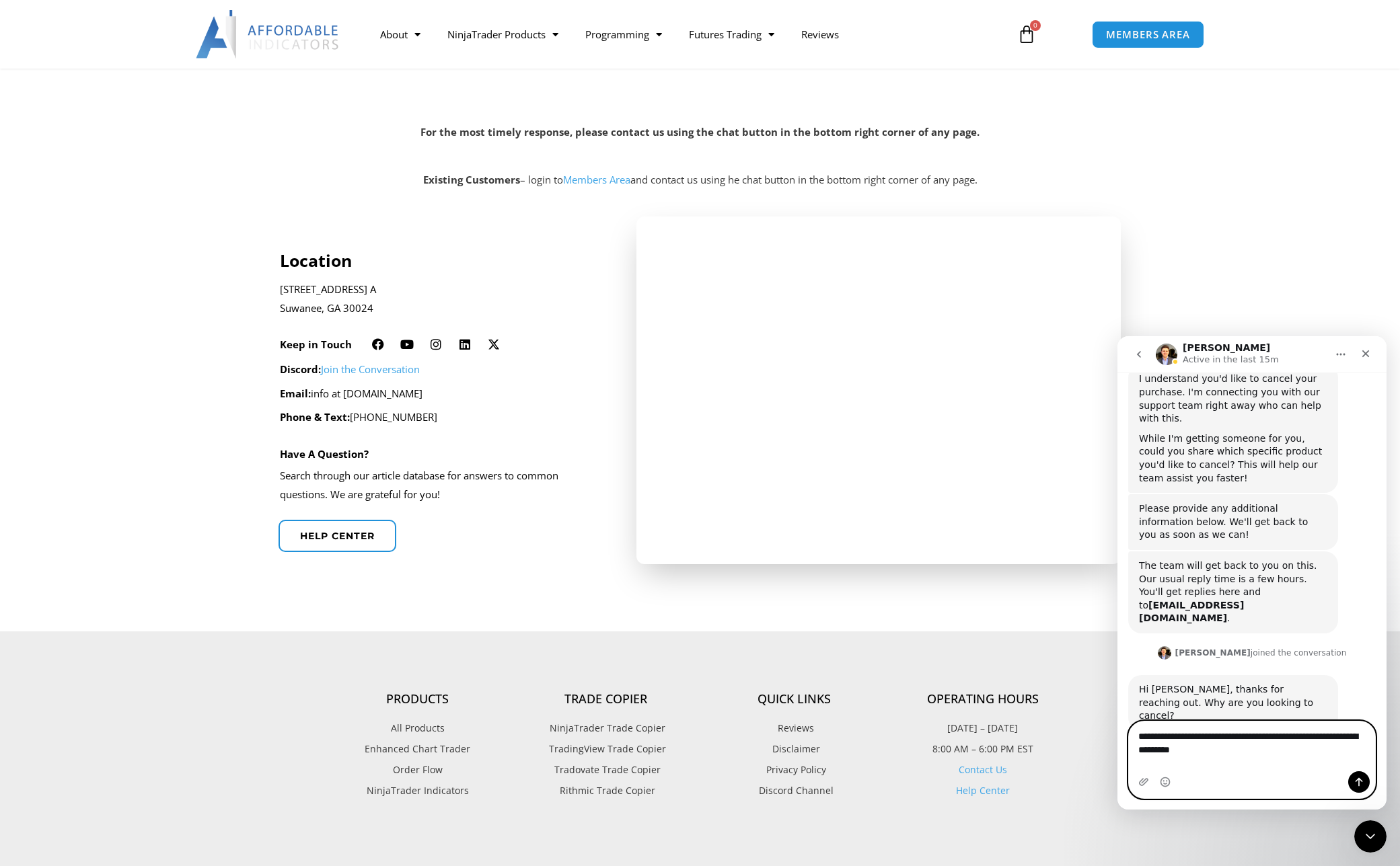
type textarea "**********"
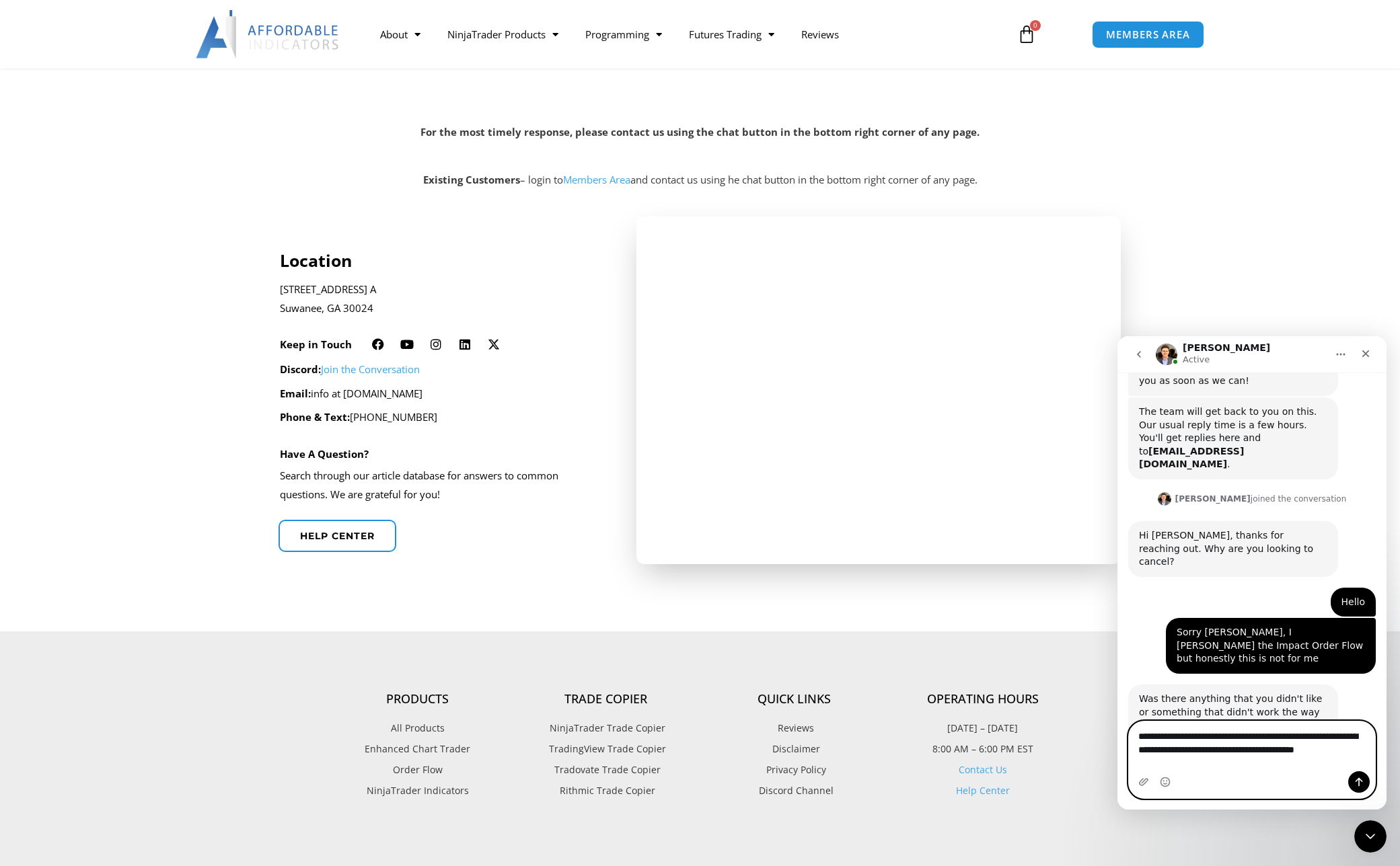
scroll to position [991, 0]
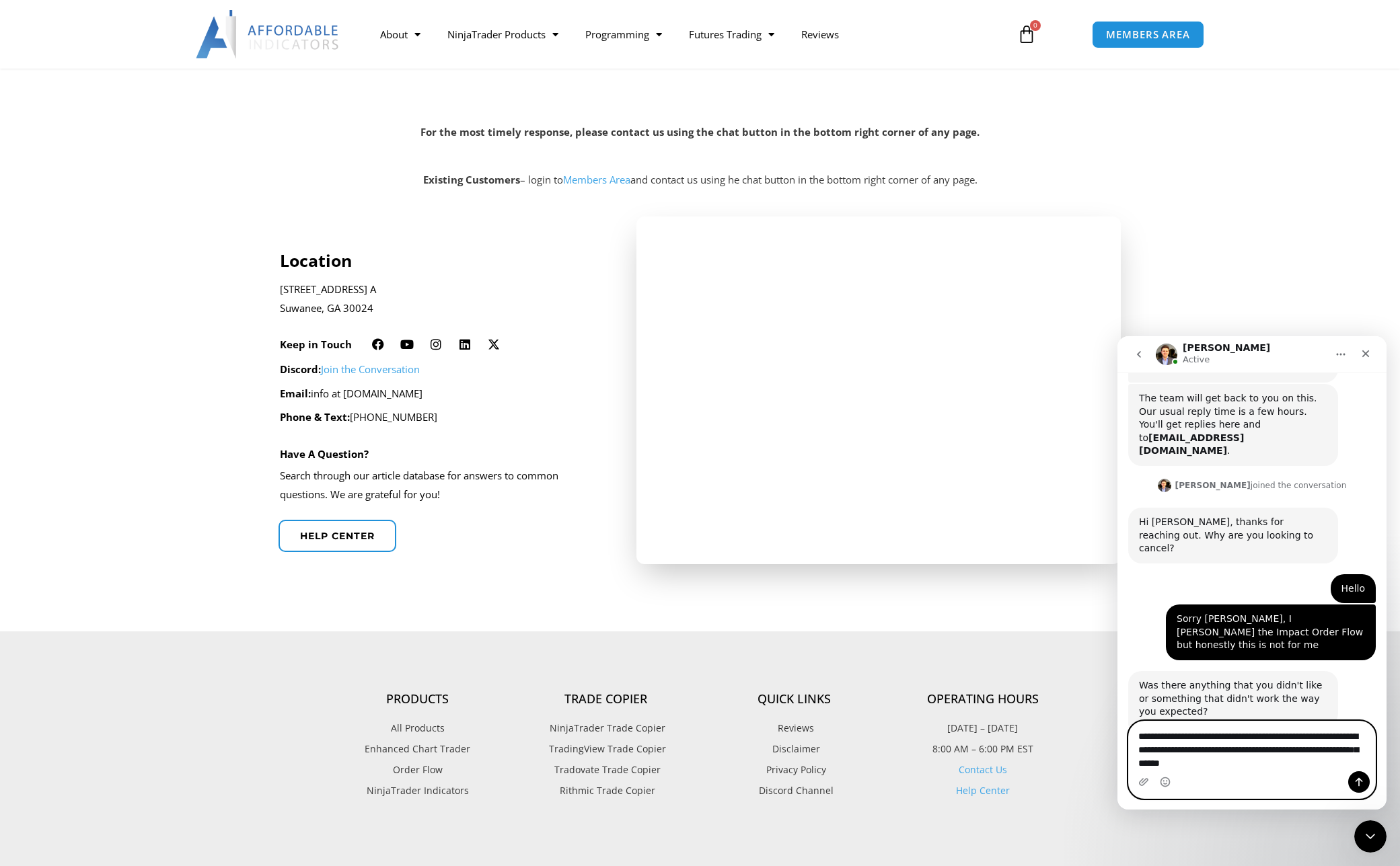
type textarea "**********"
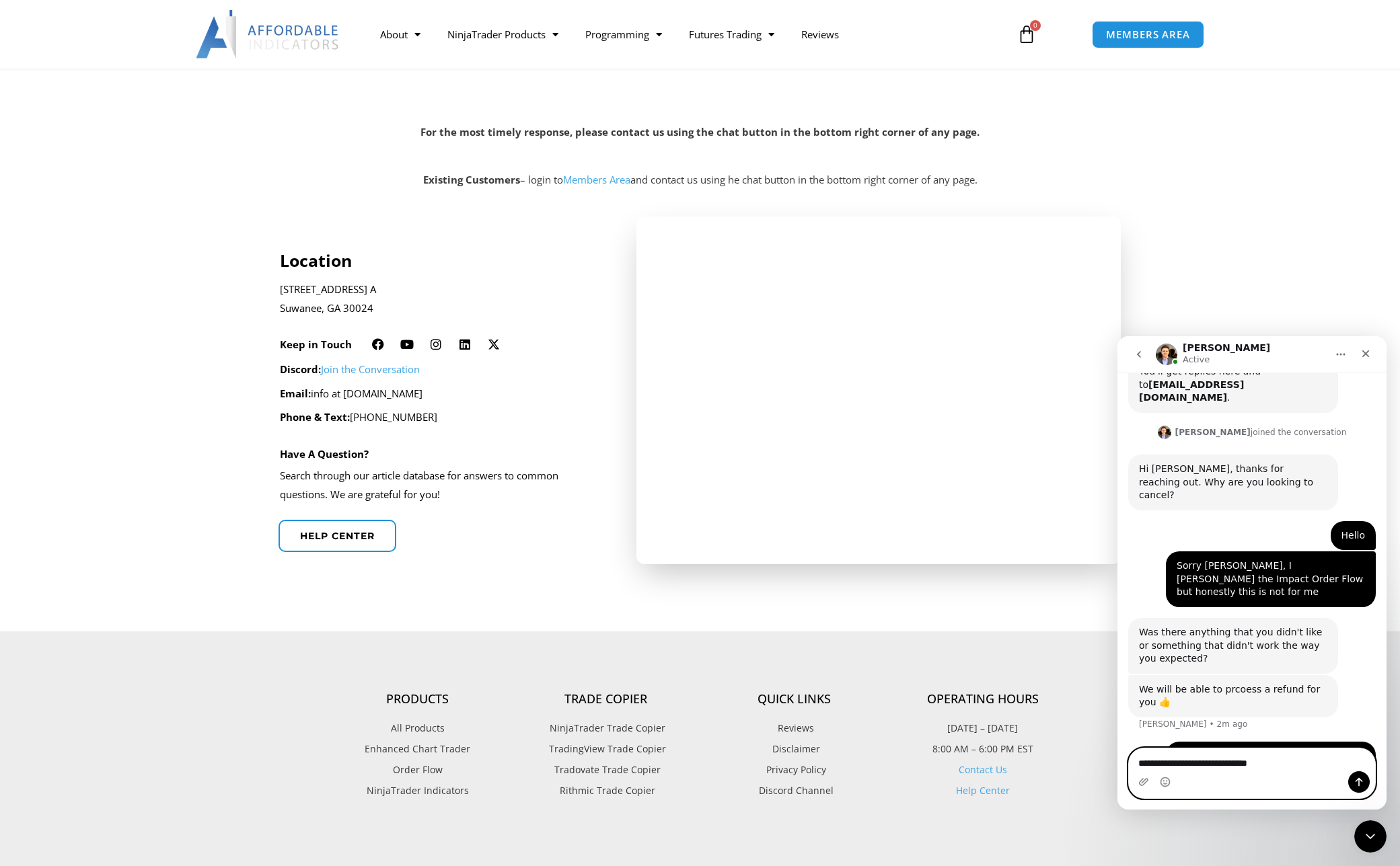
type textarea "**********"
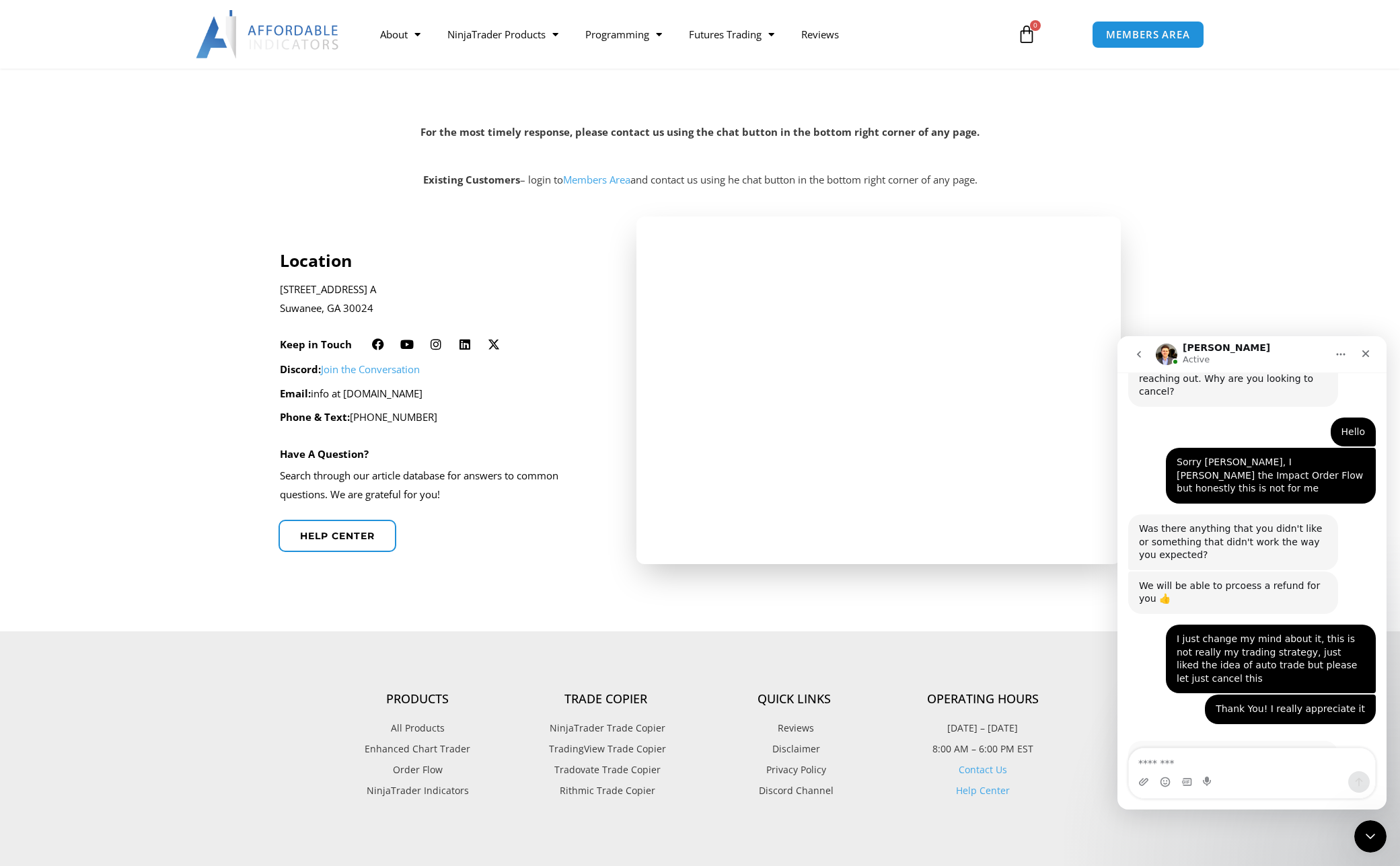
scroll to position [1158, 0]
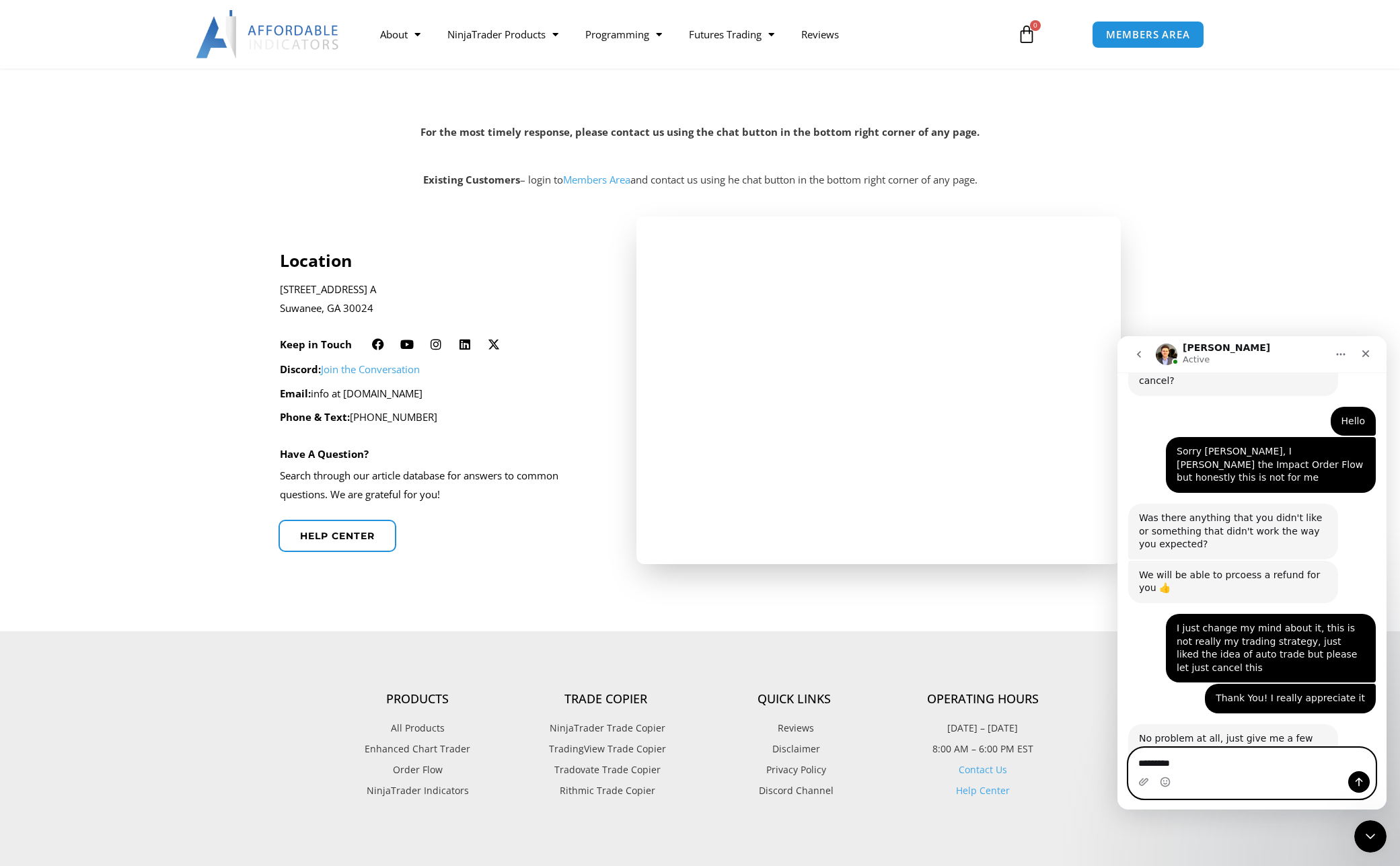
type textarea "**********"
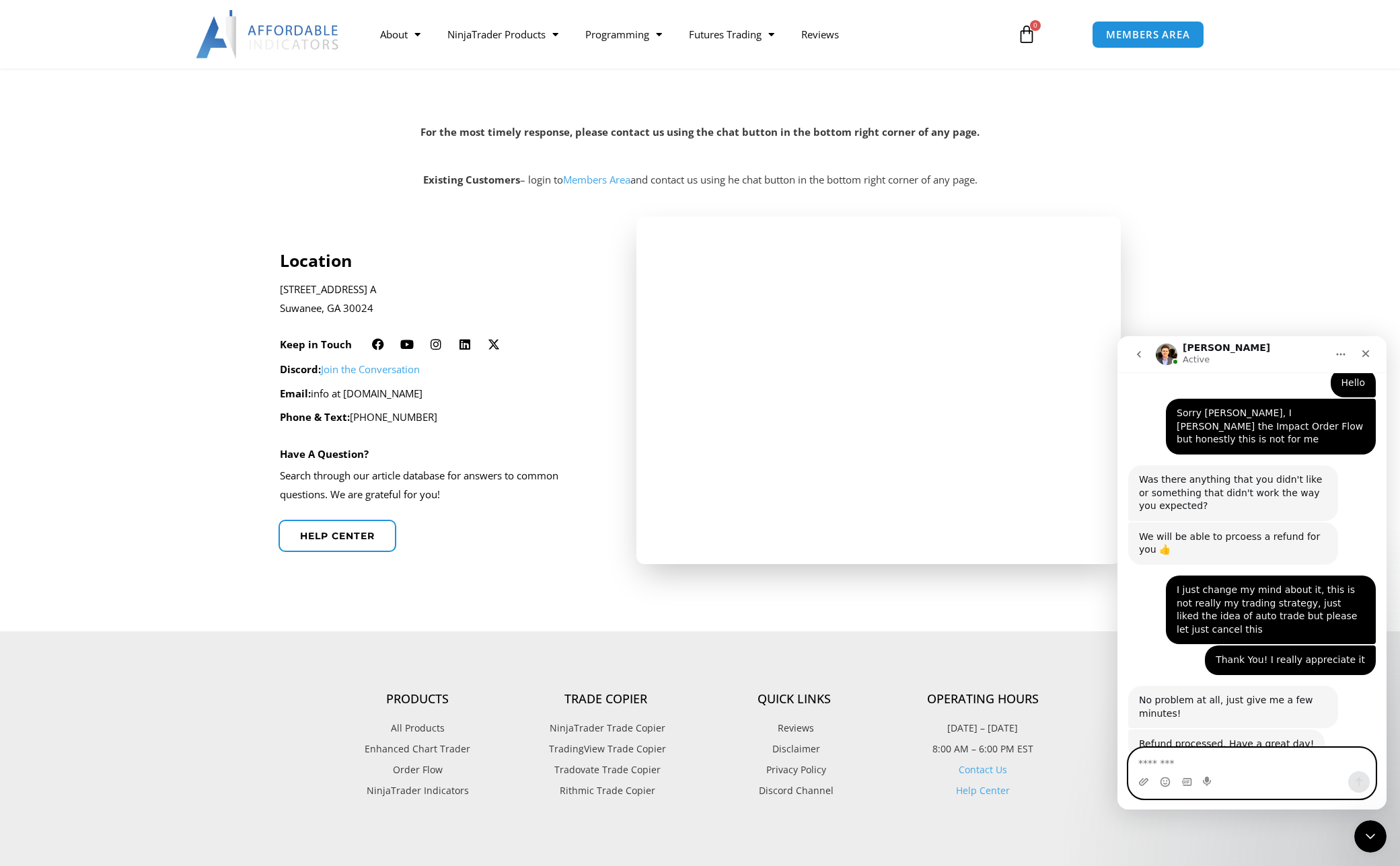
scroll to position [1198, 0]
